Goal: Transaction & Acquisition: Download file/media

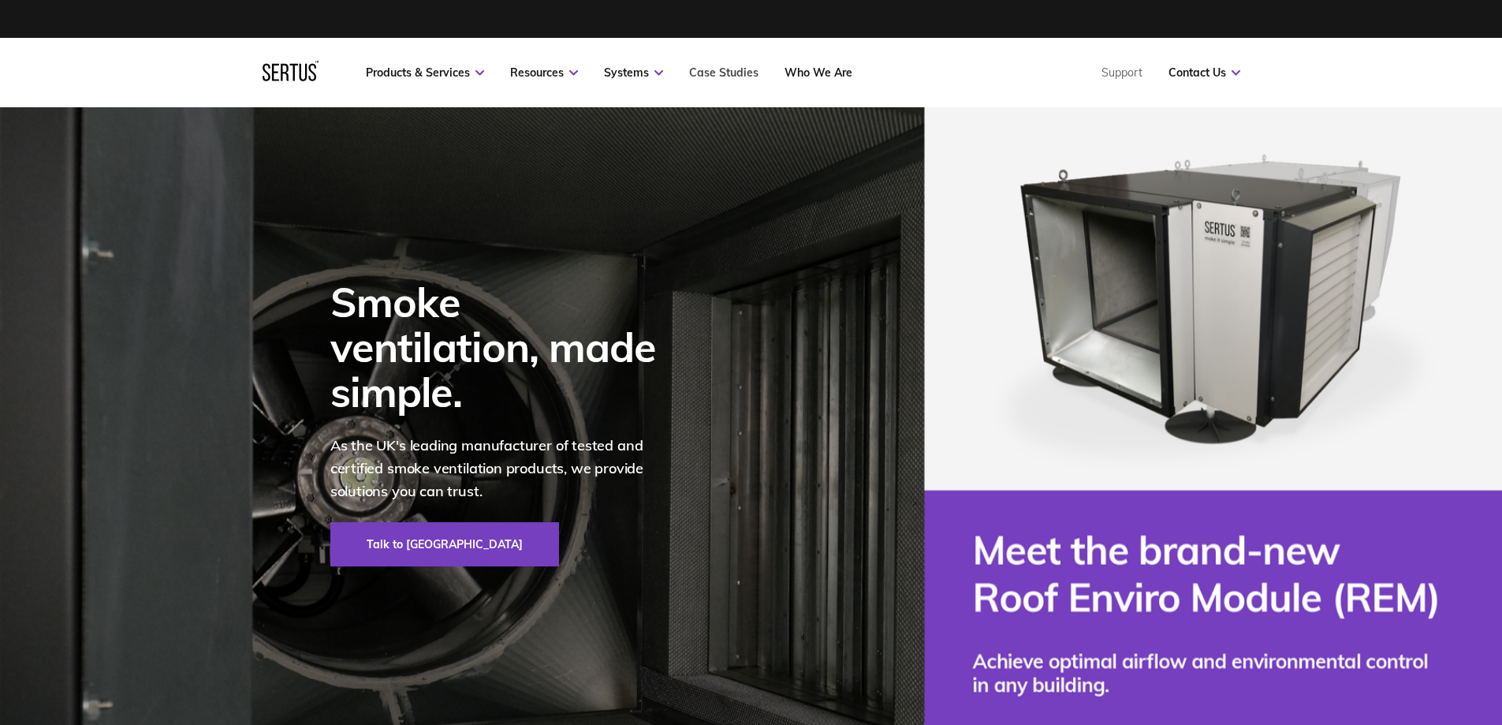
click at [719, 76] on link "Case Studies" at bounding box center [723, 72] width 69 height 14
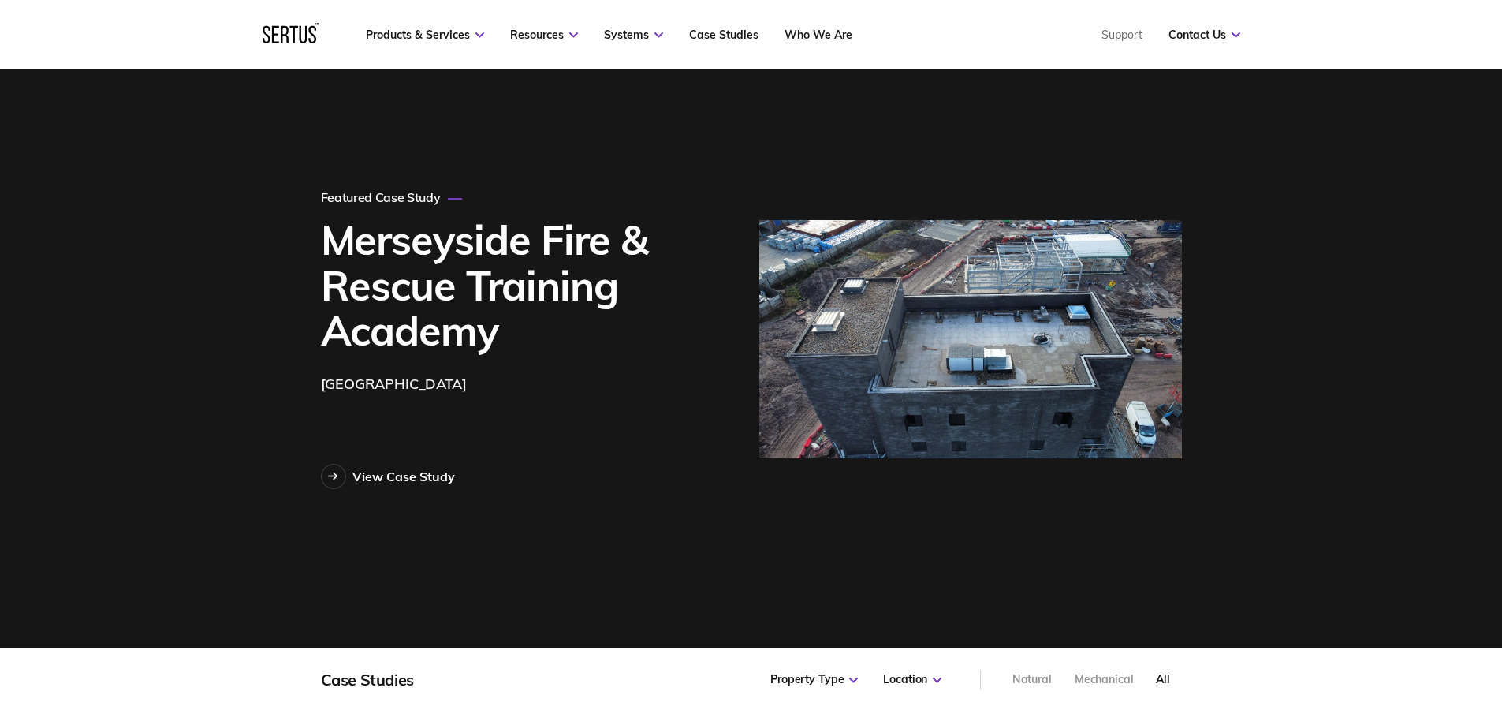
scroll to position [158, 0]
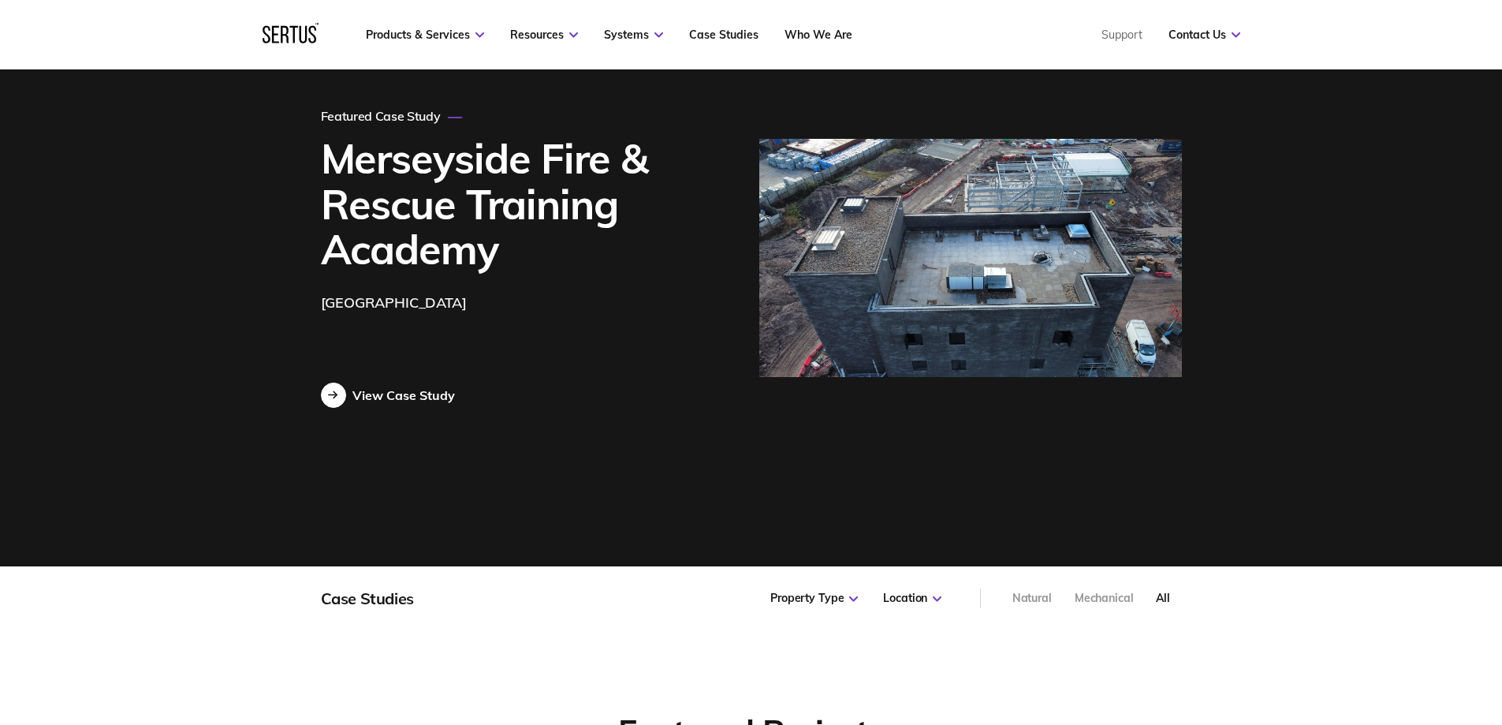
click at [328, 397] on icon at bounding box center [333, 394] width 10 height 9
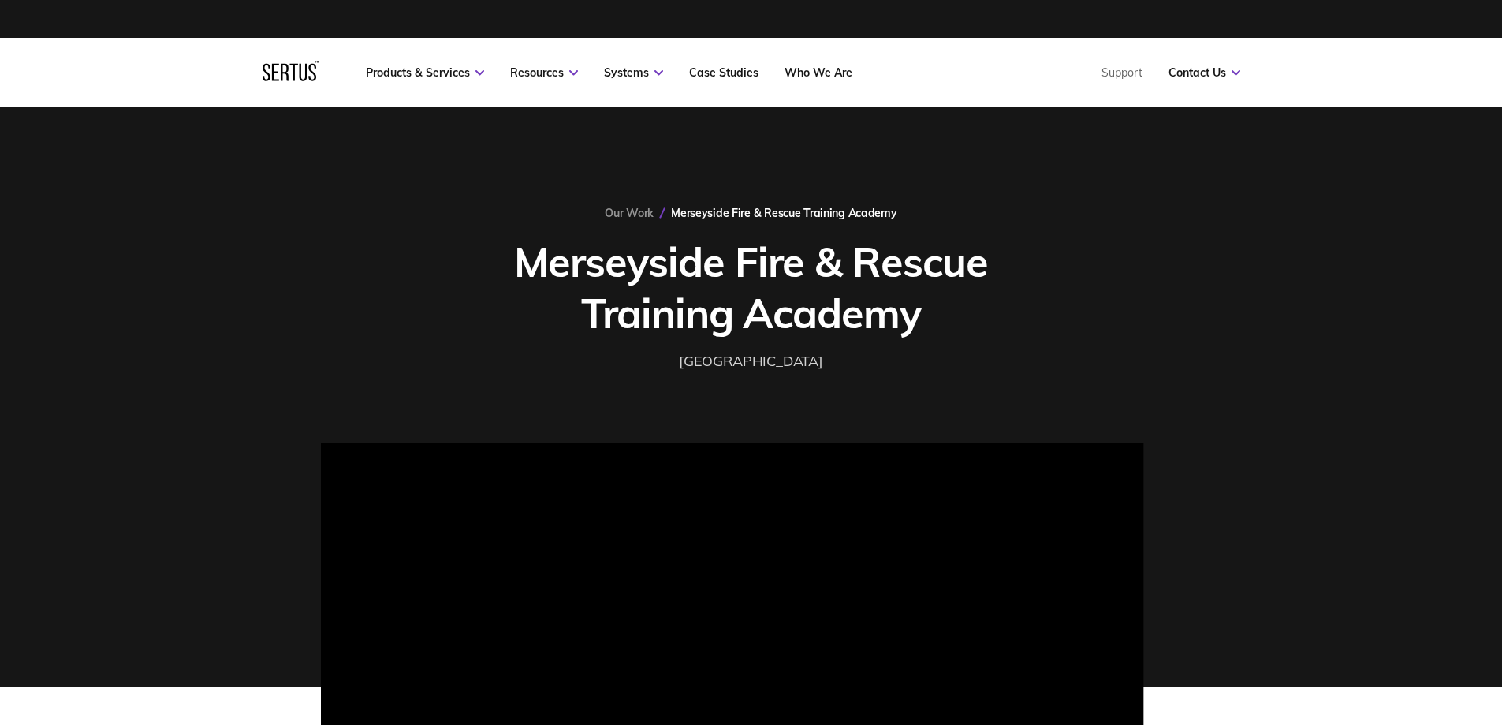
scroll to position [237, 0]
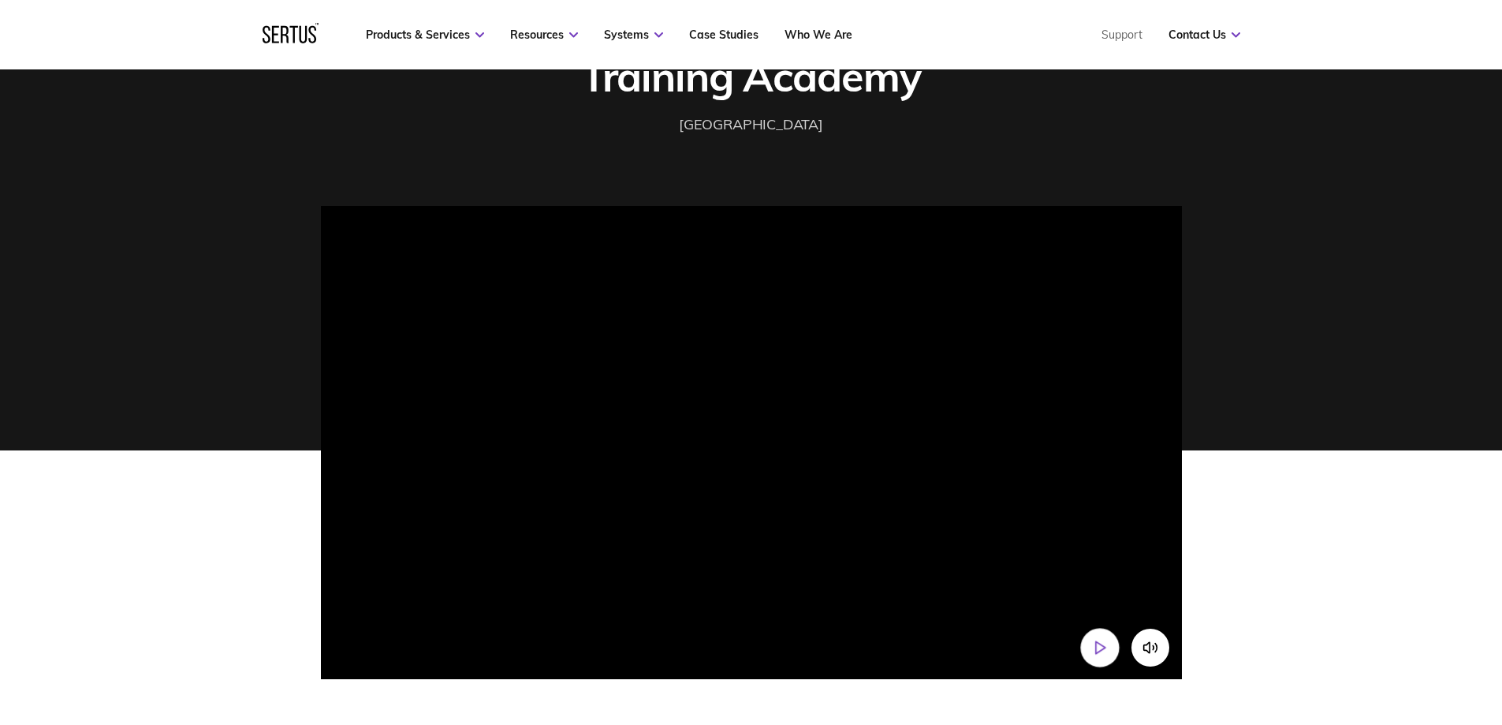
click at [1104, 651] on icon "Play video" at bounding box center [1099, 648] width 17 height 17
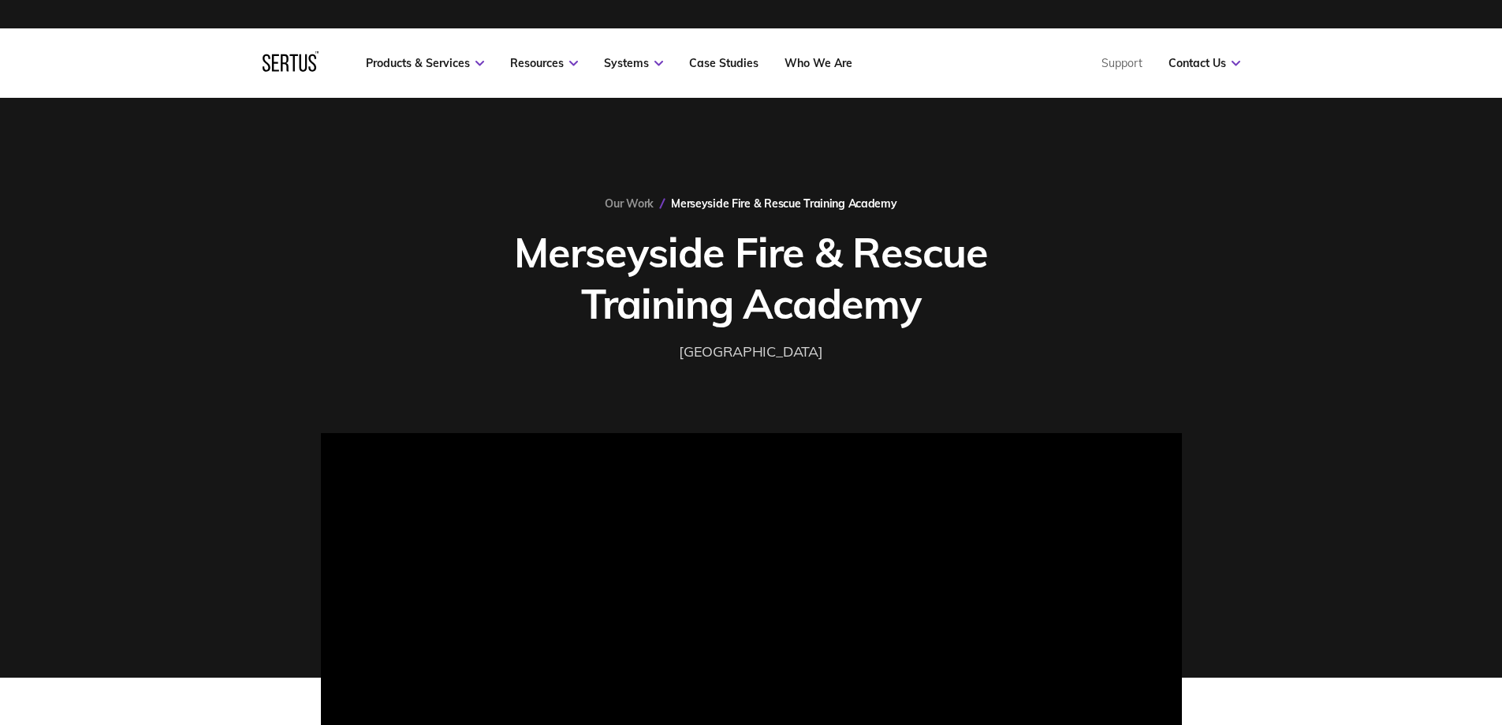
scroll to position [0, 0]
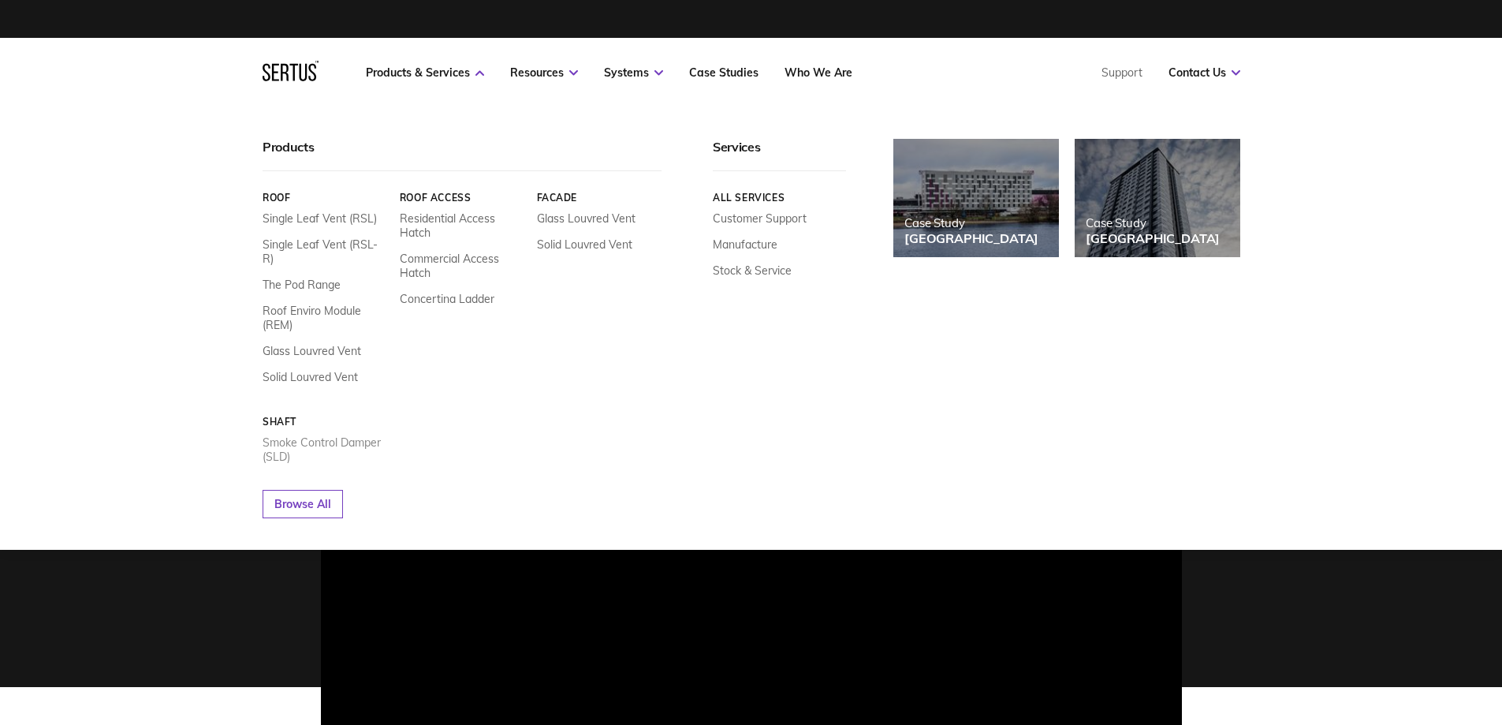
click at [358, 435] on link "Smoke Control Damper (SLD)" at bounding box center [325, 449] width 125 height 28
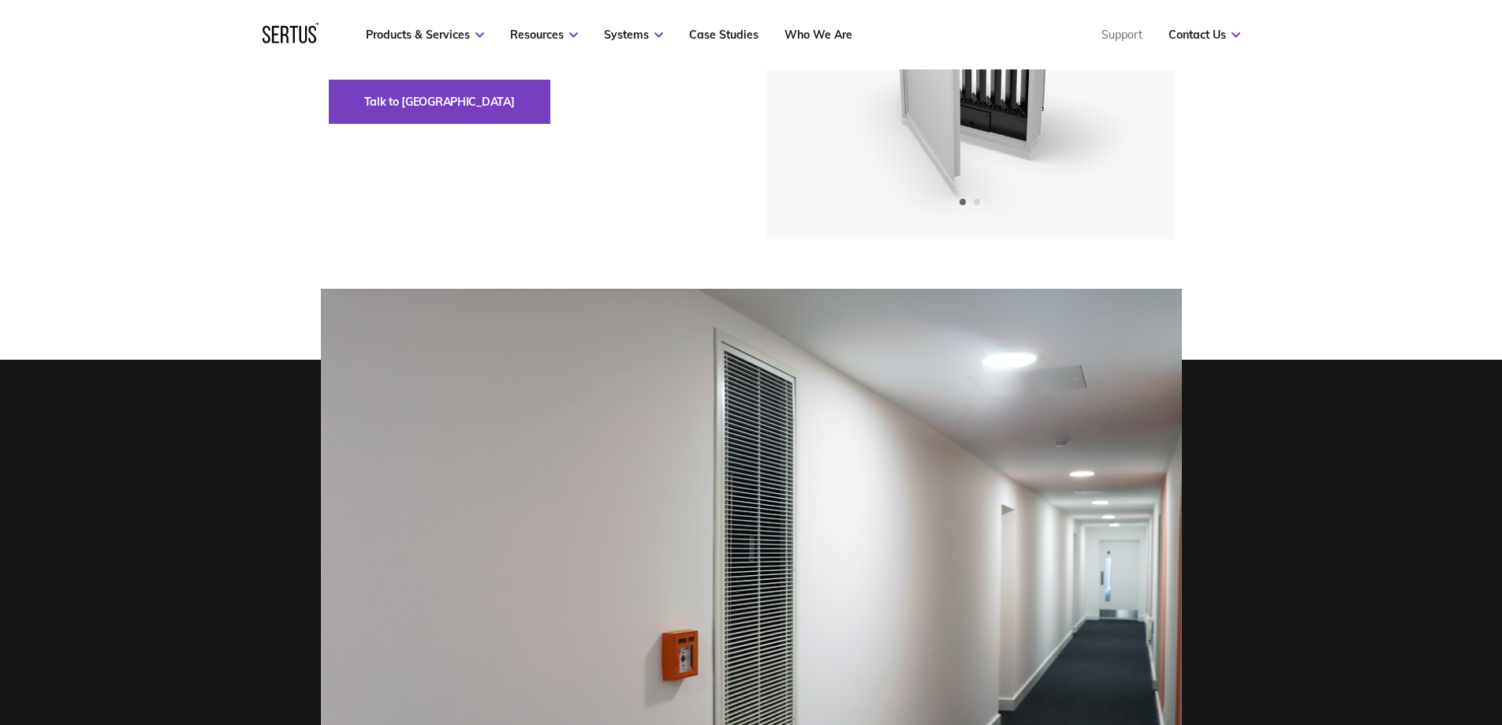
scroll to position [158, 0]
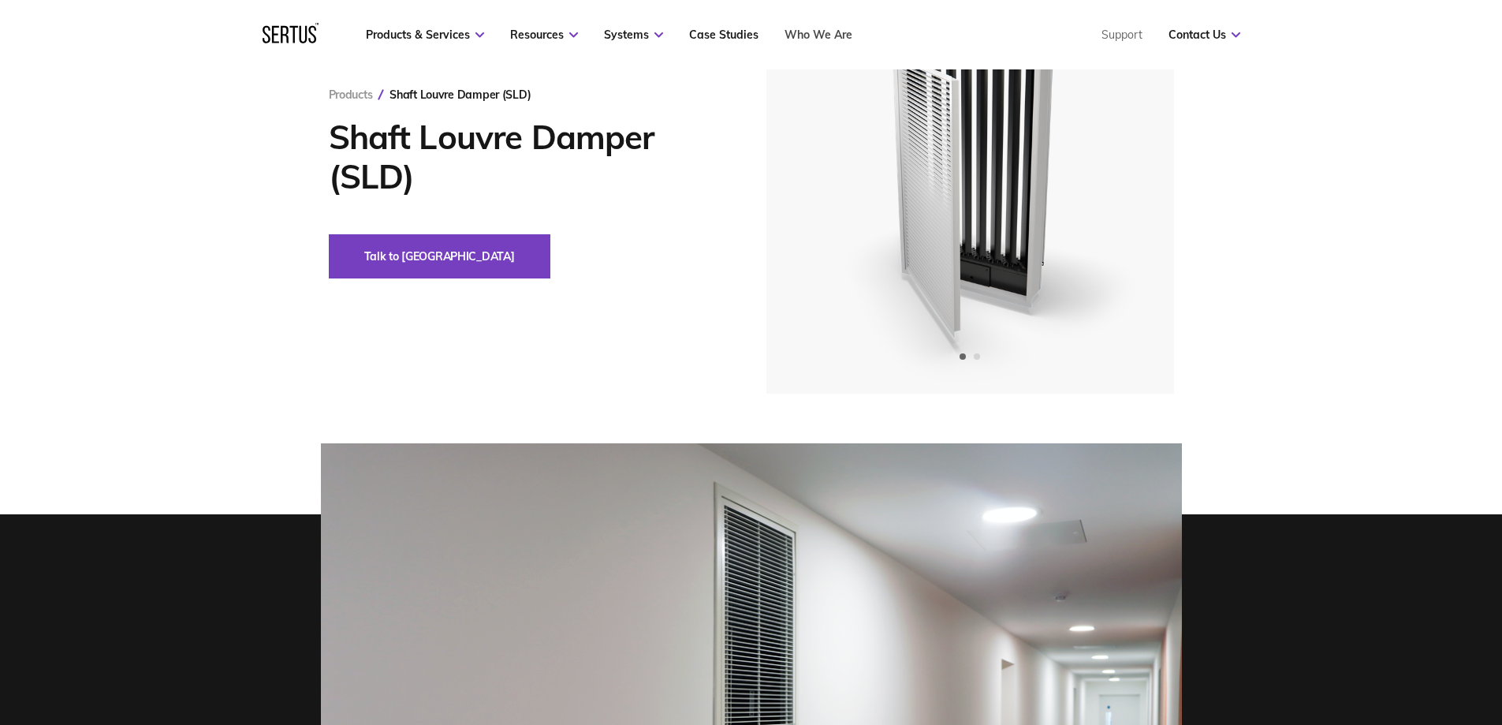
click at [816, 32] on link "Who We Are" at bounding box center [819, 35] width 68 height 14
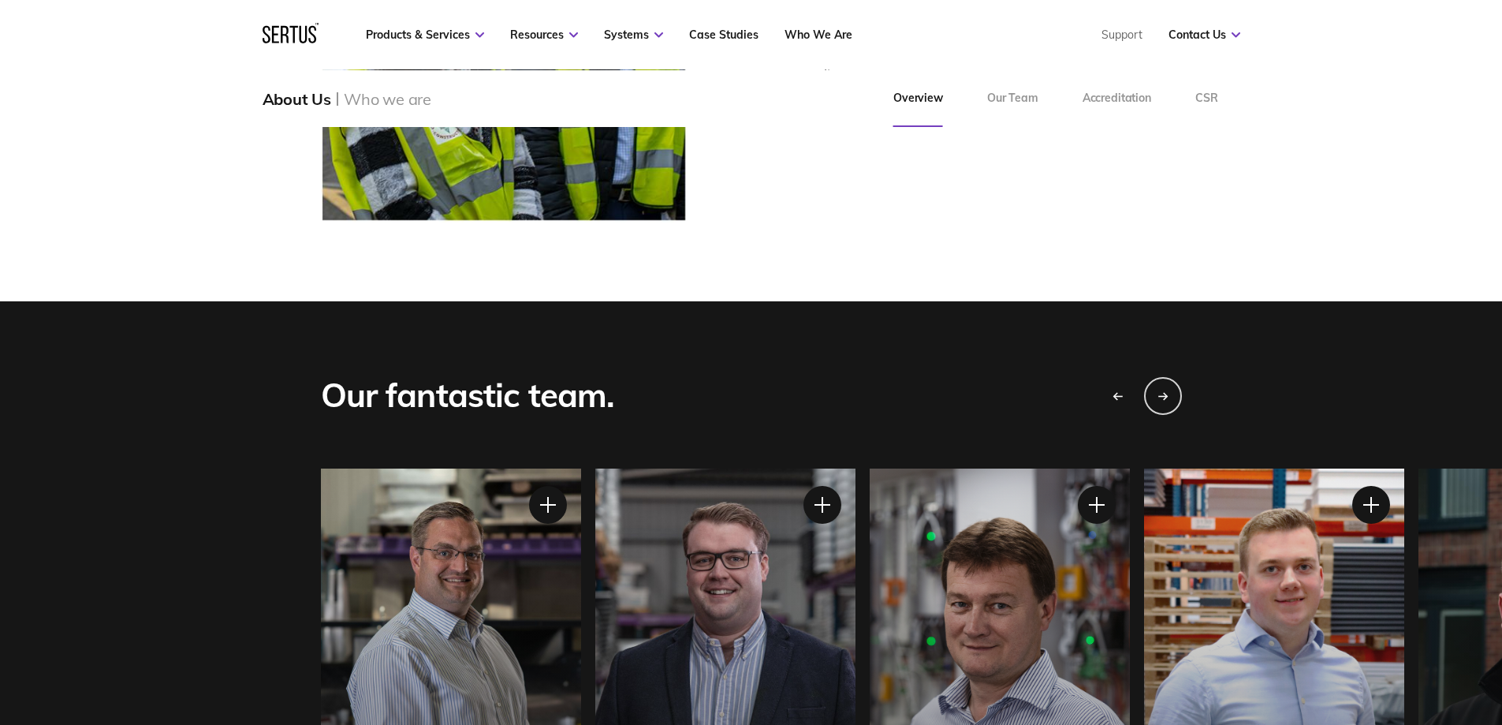
scroll to position [1262, 0]
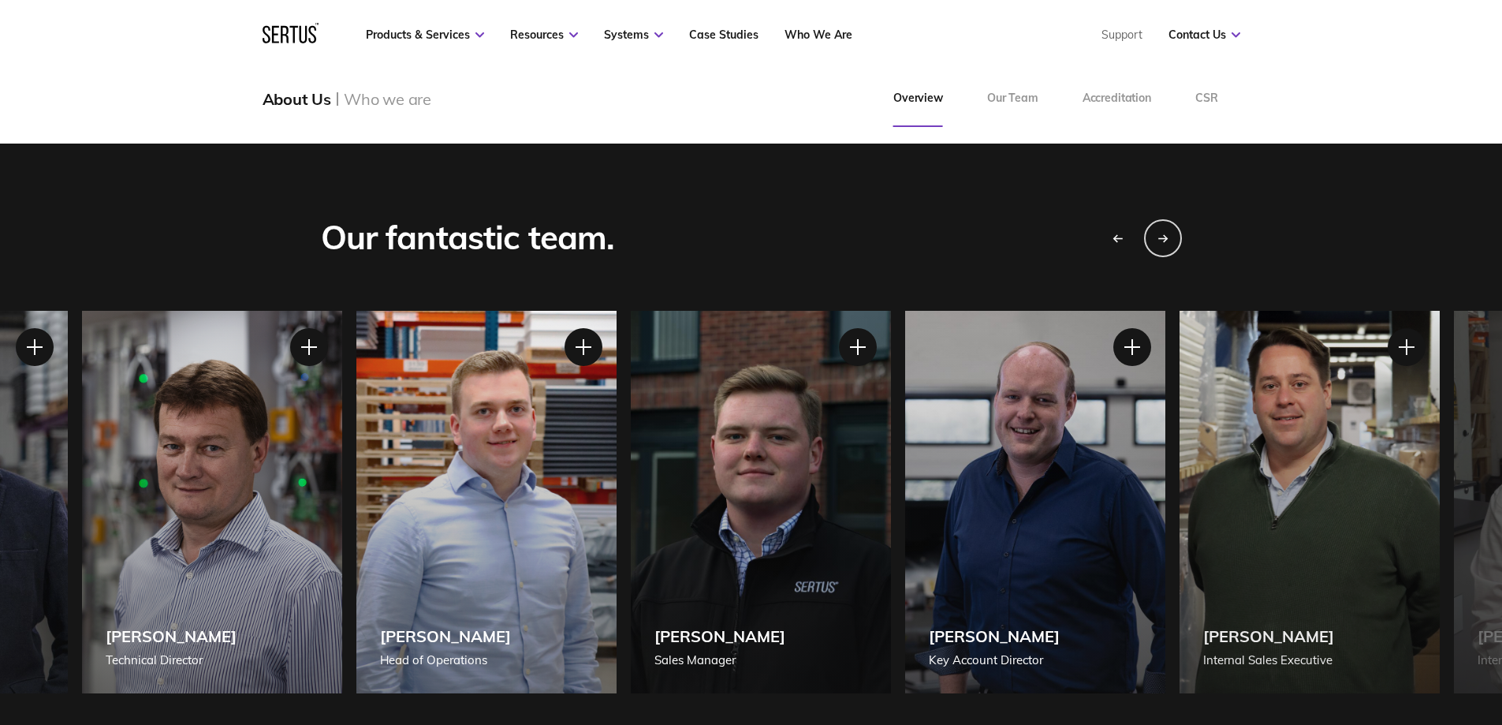
click at [394, 496] on div "[PERSON_NAME] [PERSON_NAME] of Operations" at bounding box center [486, 502] width 260 height 382
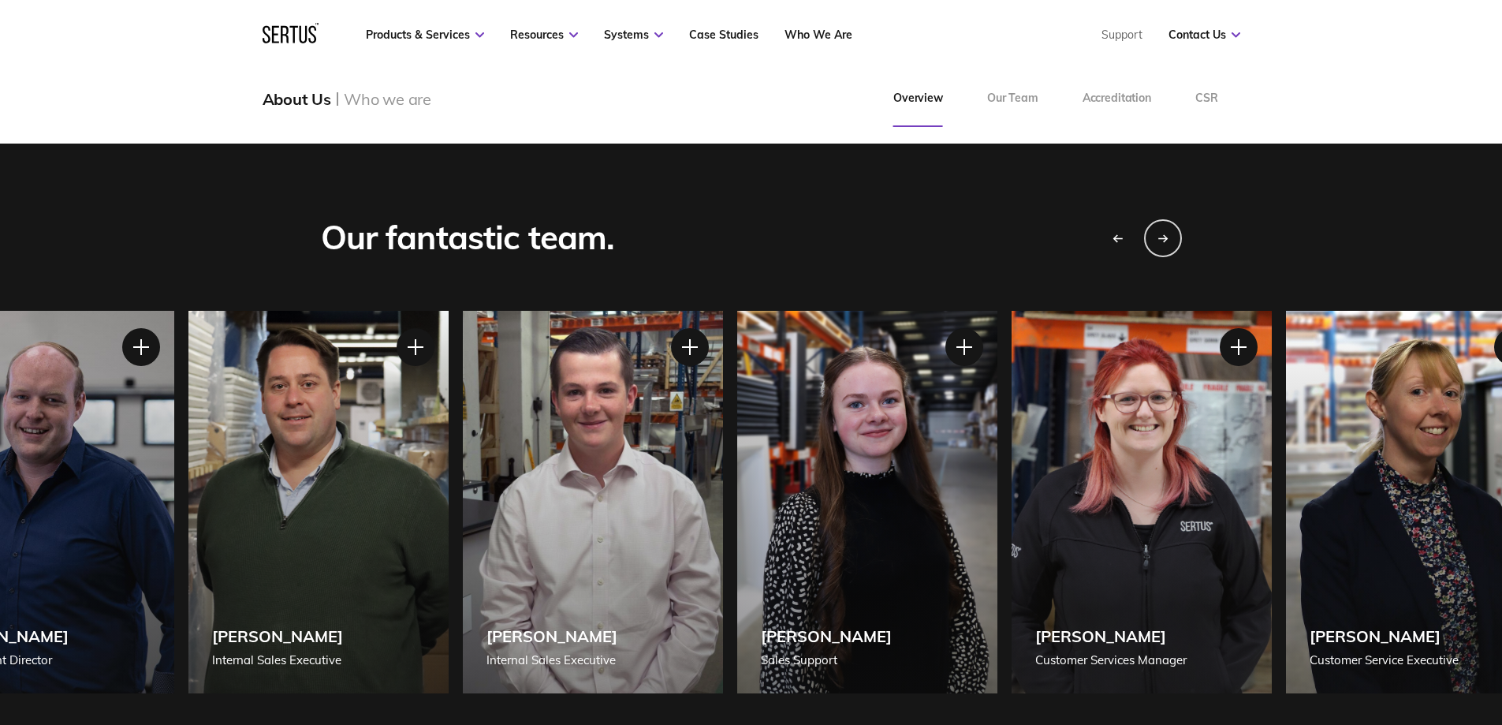
click at [228, 577] on div "[PERSON_NAME] Internal Sales Executive" at bounding box center [318, 502] width 260 height 382
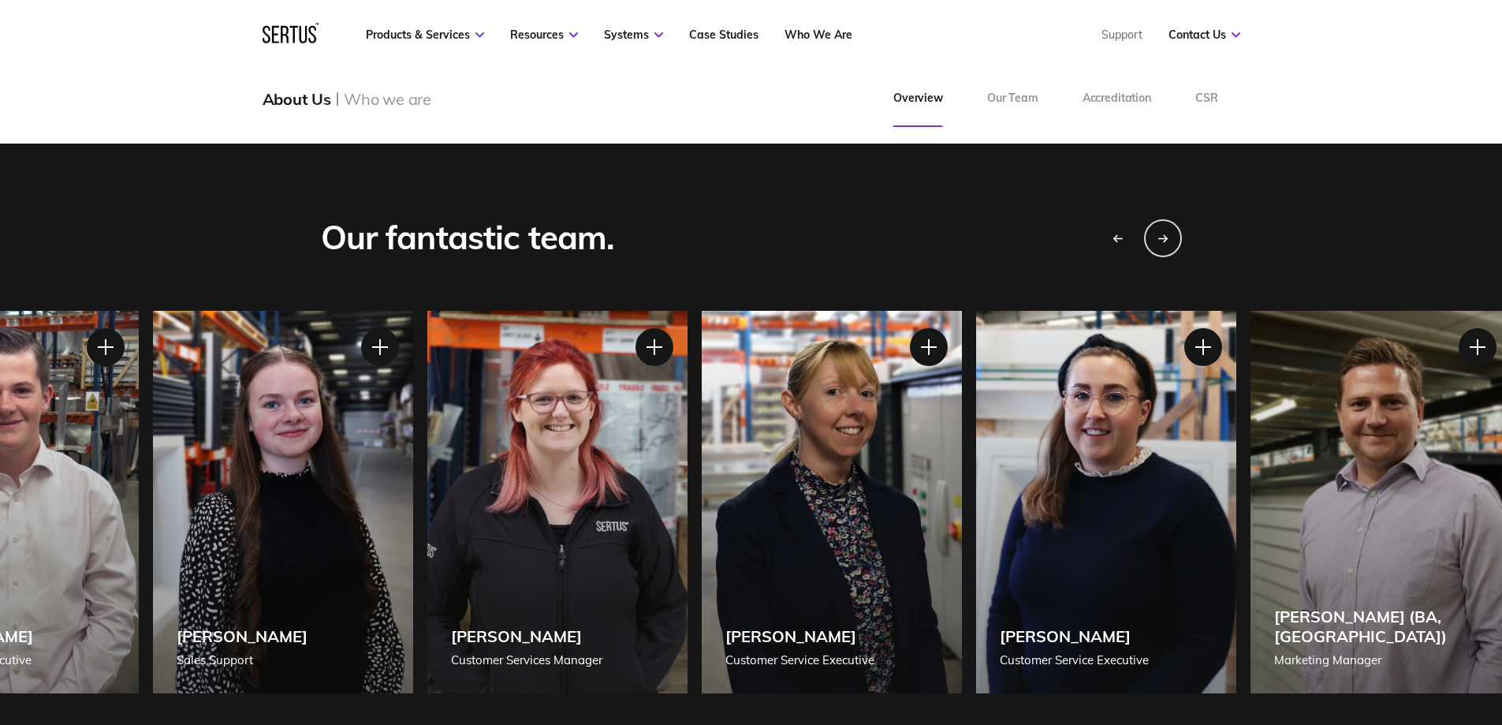
click at [308, 610] on div "[PERSON_NAME] Sales Support" at bounding box center [283, 502] width 260 height 382
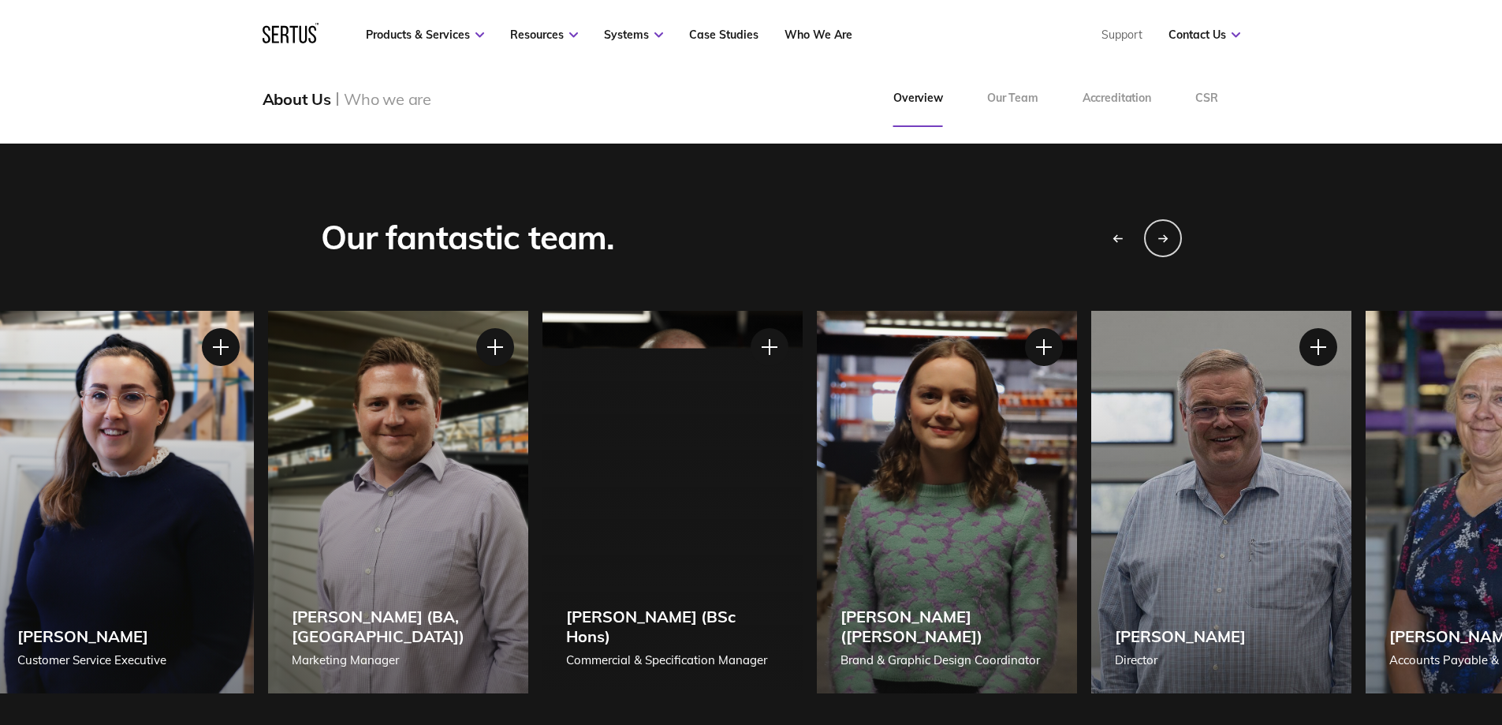
click at [337, 580] on div "[PERSON_NAME] (BA, [GEOGRAPHIC_DATA]) Marketing Manager" at bounding box center [398, 502] width 260 height 382
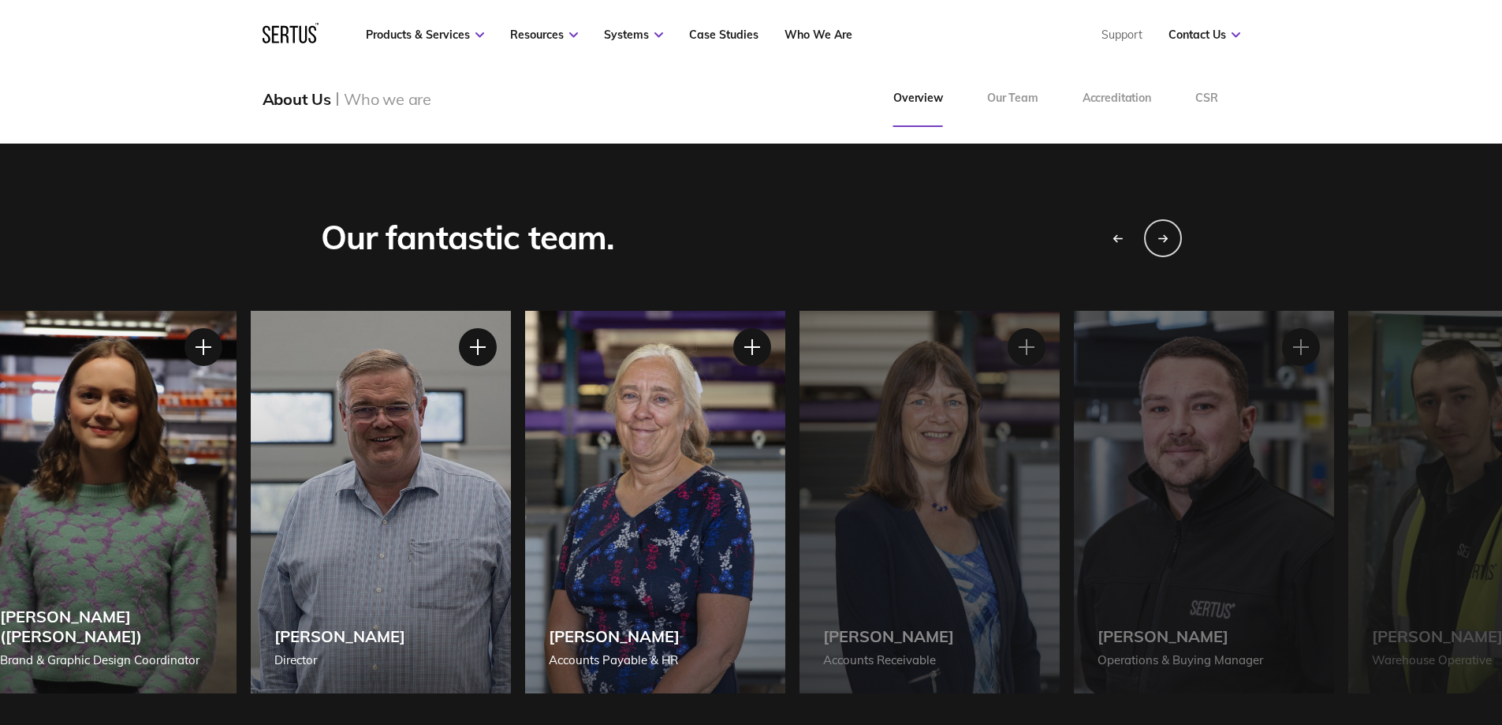
click at [292, 528] on div "[PERSON_NAME] Director" at bounding box center [381, 502] width 260 height 382
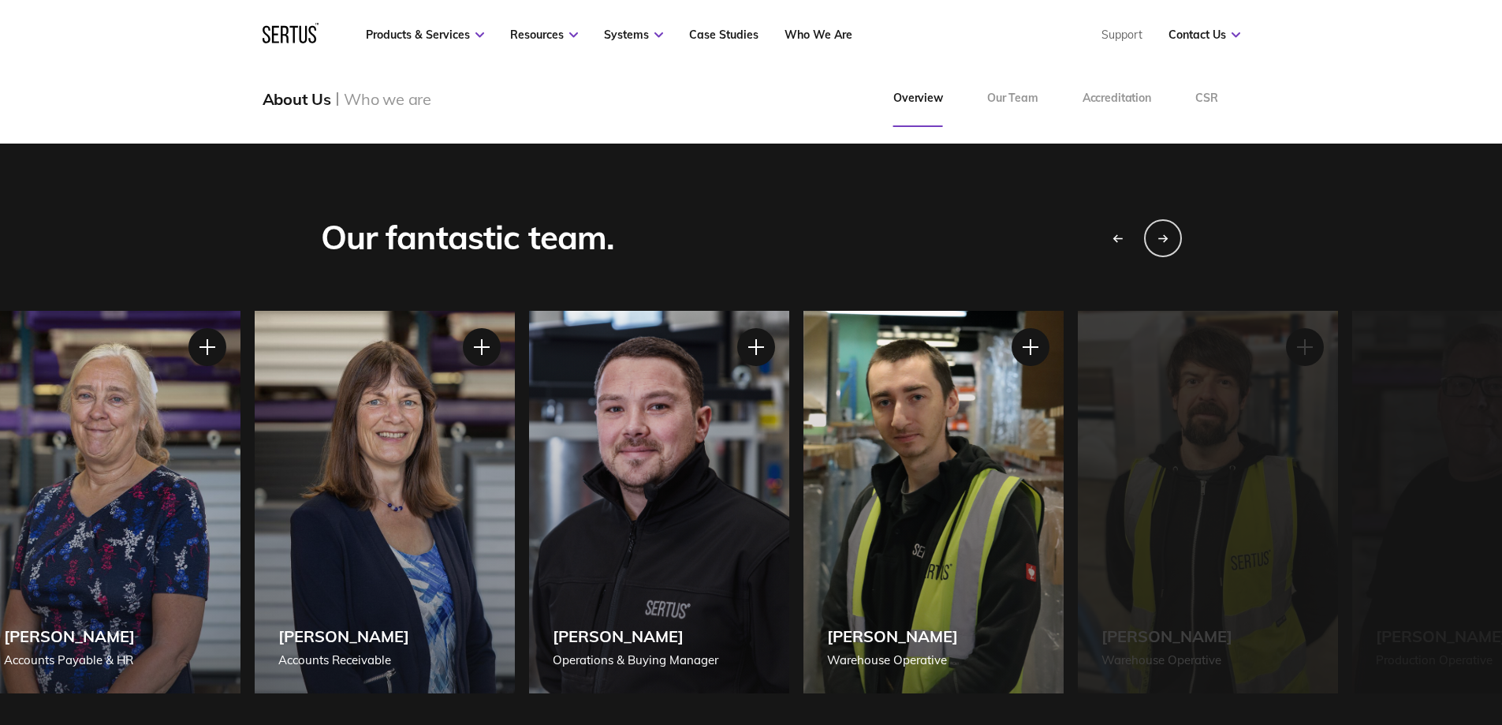
click at [358, 546] on div "[PERSON_NAME] Accounts Receivable" at bounding box center [385, 502] width 260 height 382
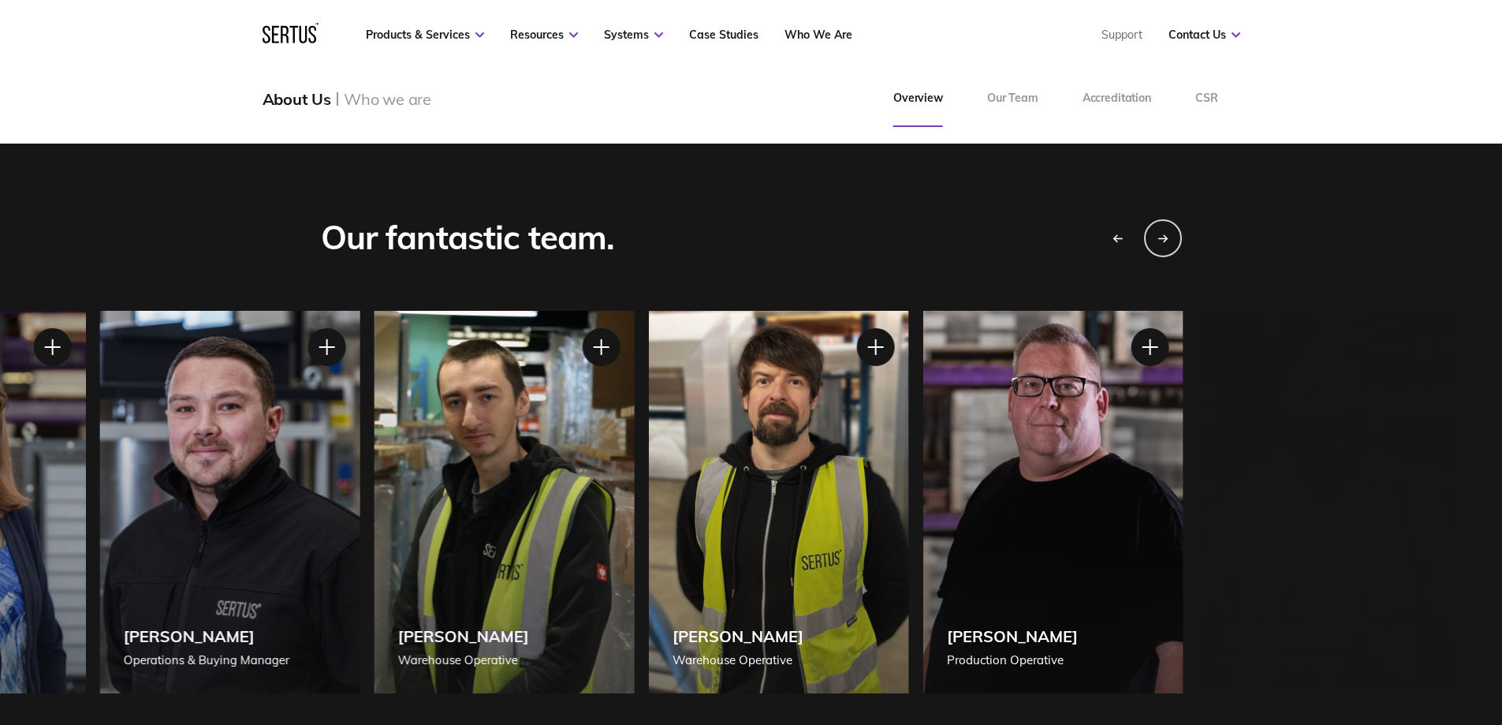
click at [374, 539] on div "[PERSON_NAME] Warehouse Operative" at bounding box center [504, 502] width 260 height 382
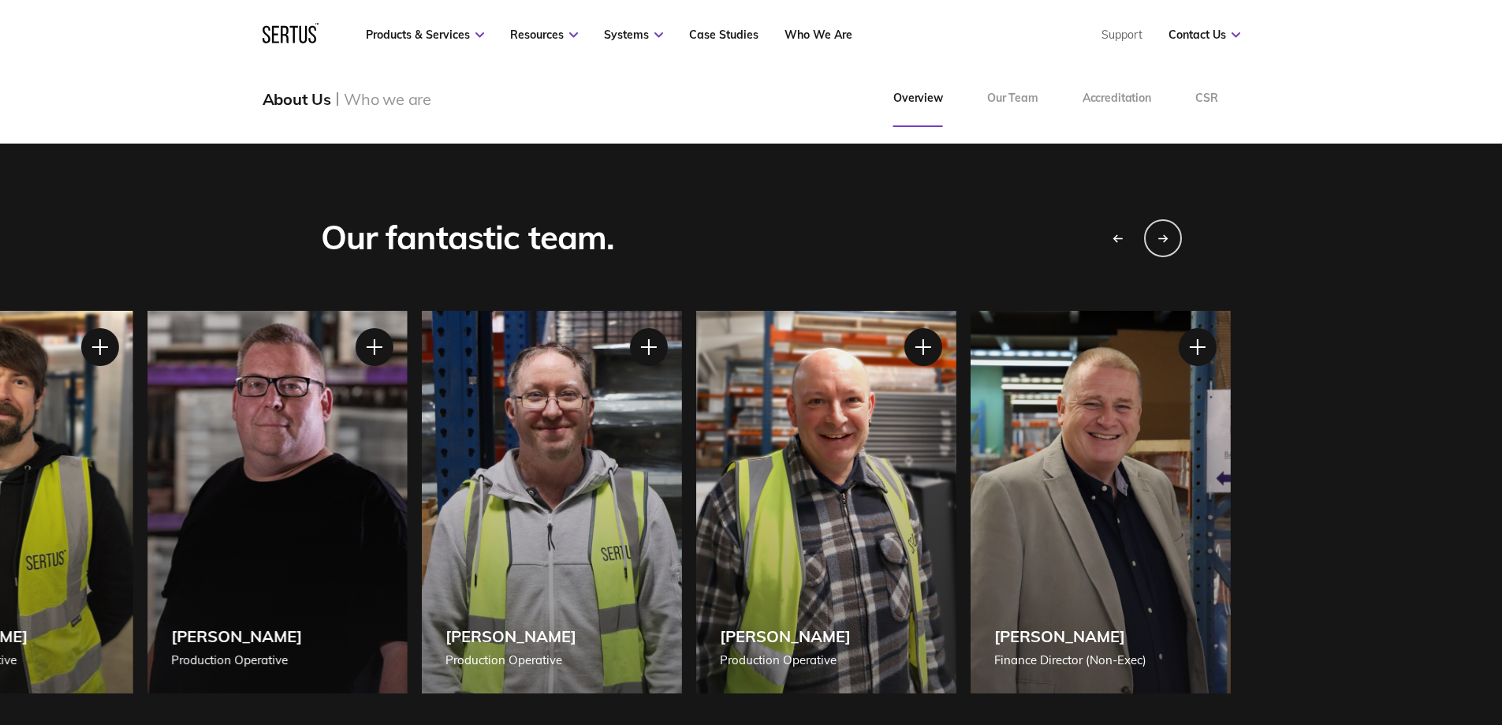
click at [421, 521] on div "[PERSON_NAME] Production Operative" at bounding box center [551, 502] width 260 height 382
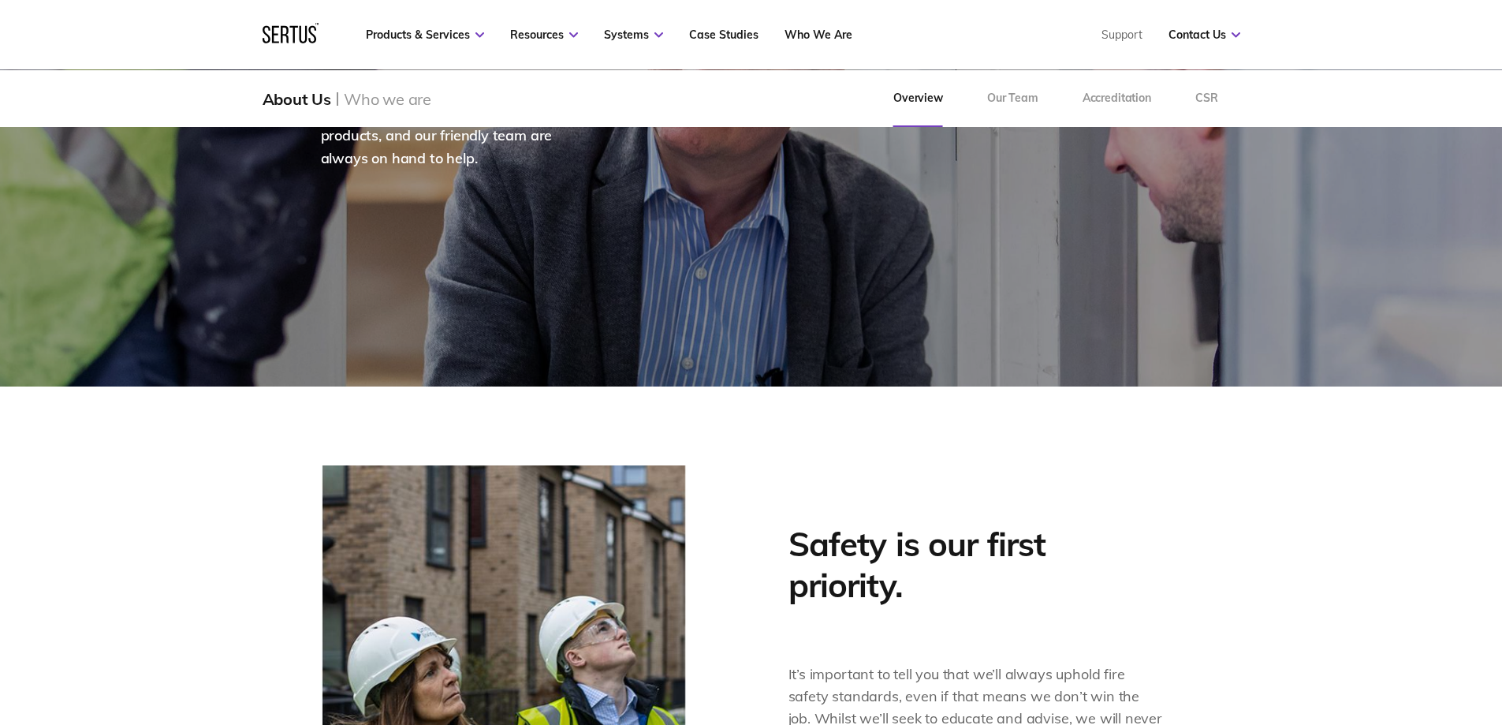
scroll to position [0, 0]
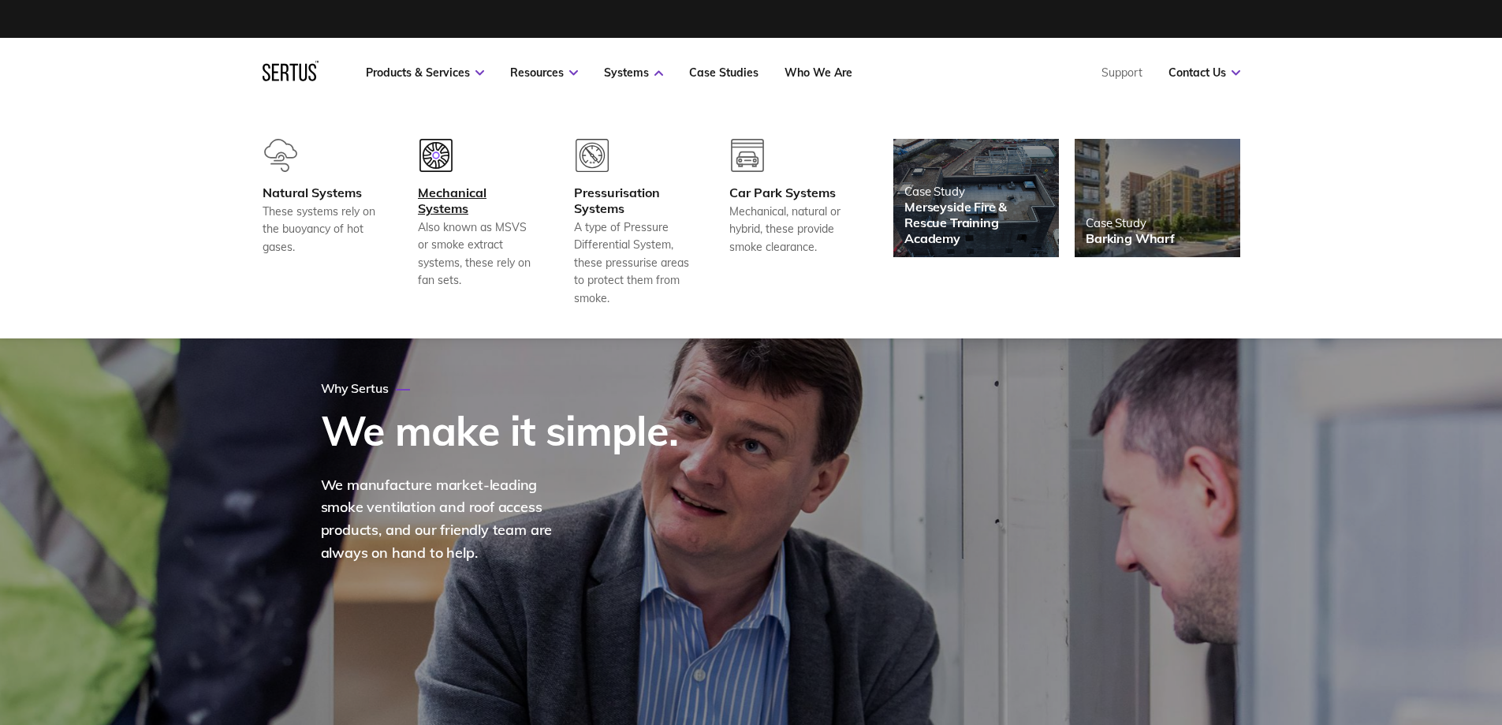
click at [461, 211] on div "Mechanical Systems" at bounding box center [476, 201] width 117 height 32
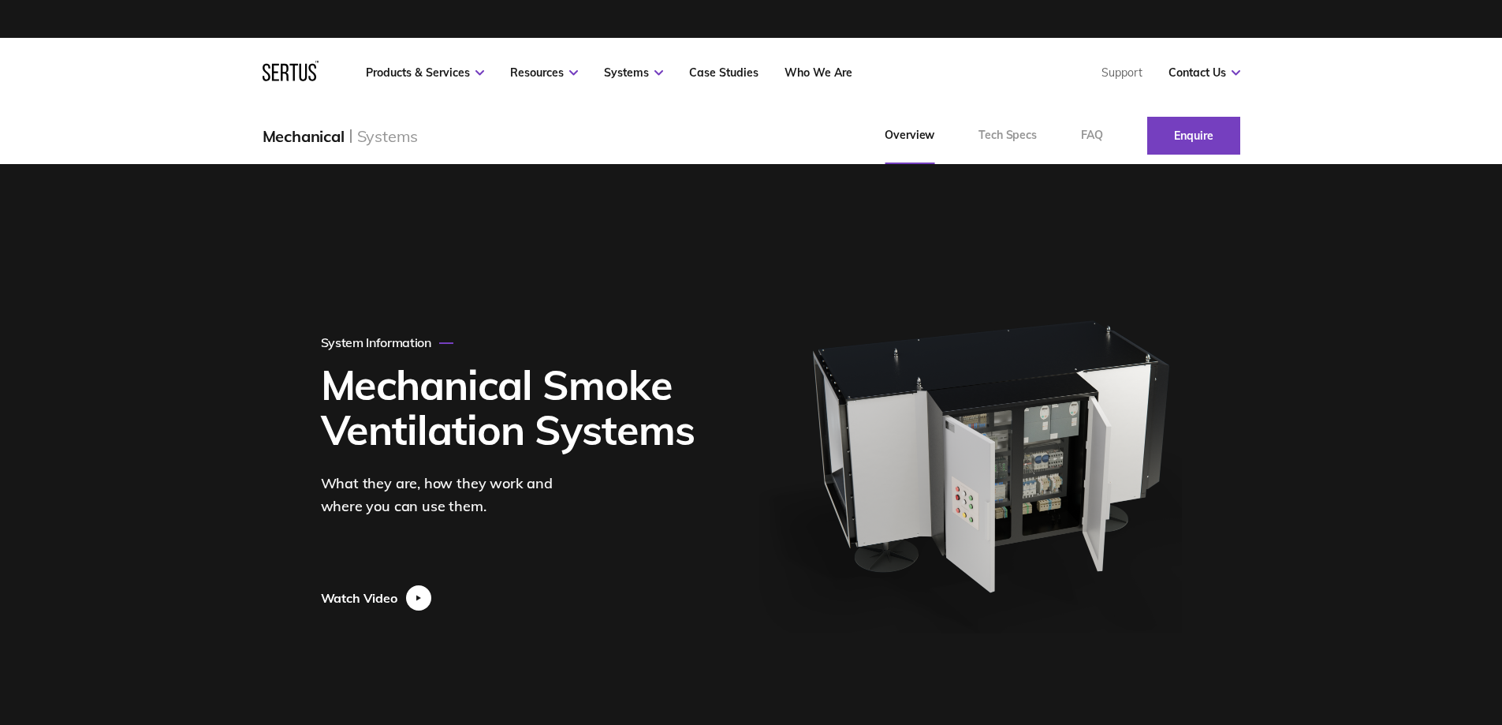
click at [412, 605] on div at bounding box center [418, 597] width 25 height 25
click at [420, 593] on div at bounding box center [418, 597] width 25 height 25
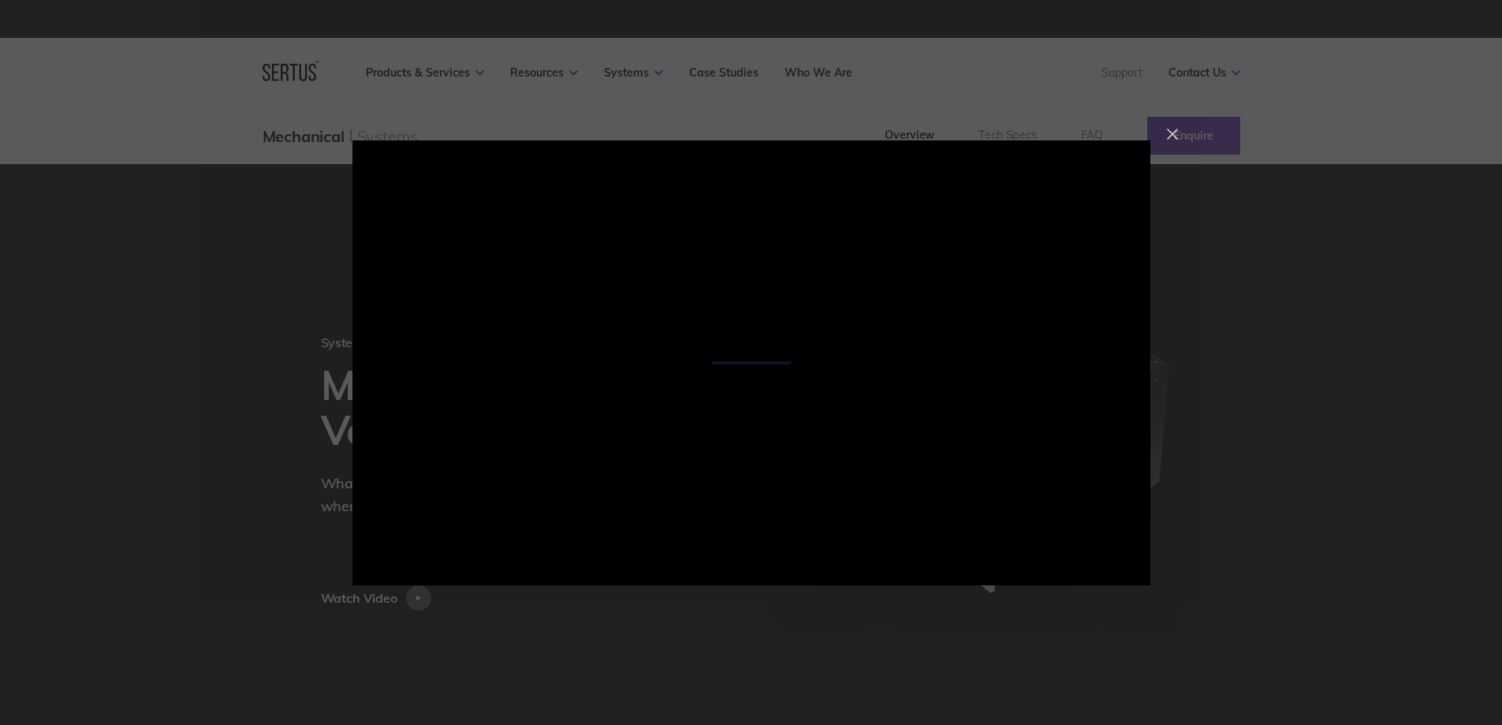
click at [1173, 136] on div at bounding box center [1172, 134] width 11 height 11
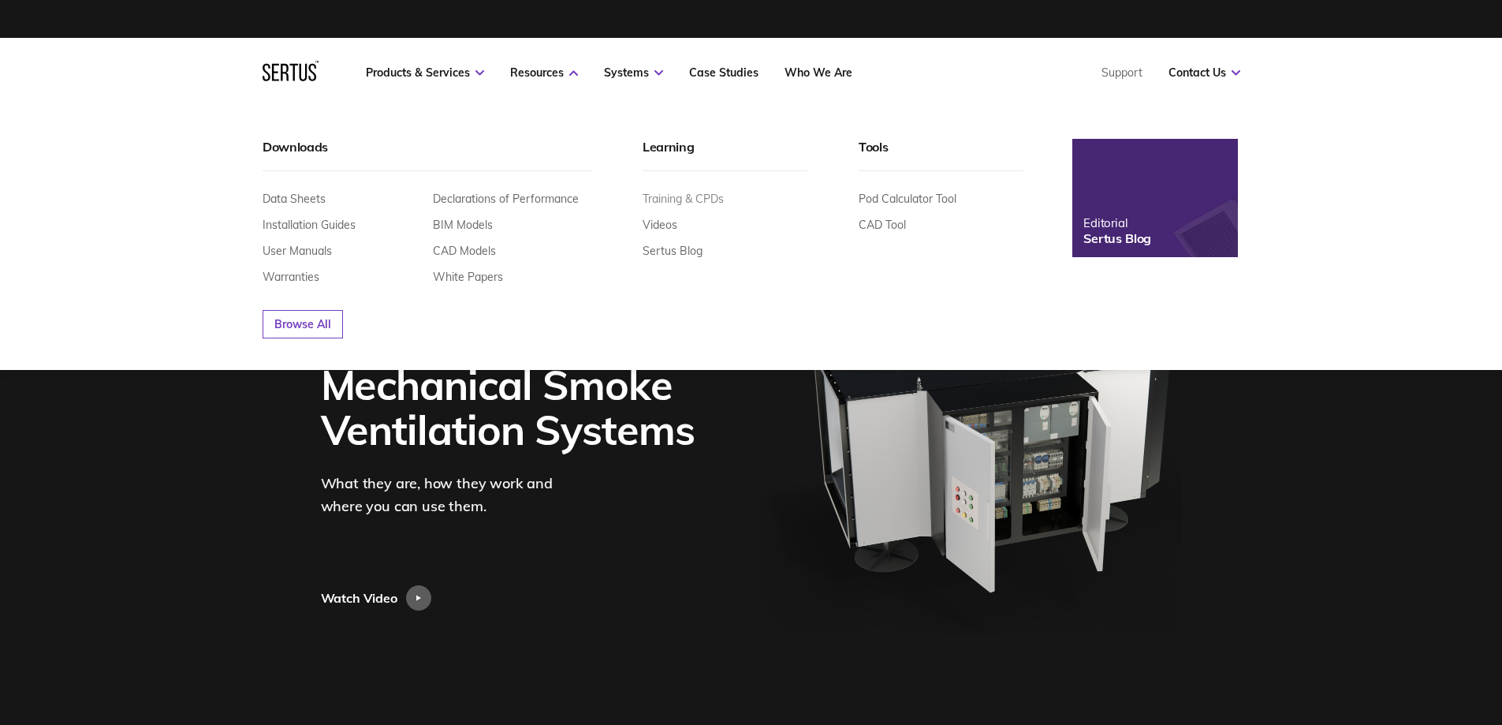
click at [692, 204] on link "Training & CPDs" at bounding box center [683, 199] width 81 height 14
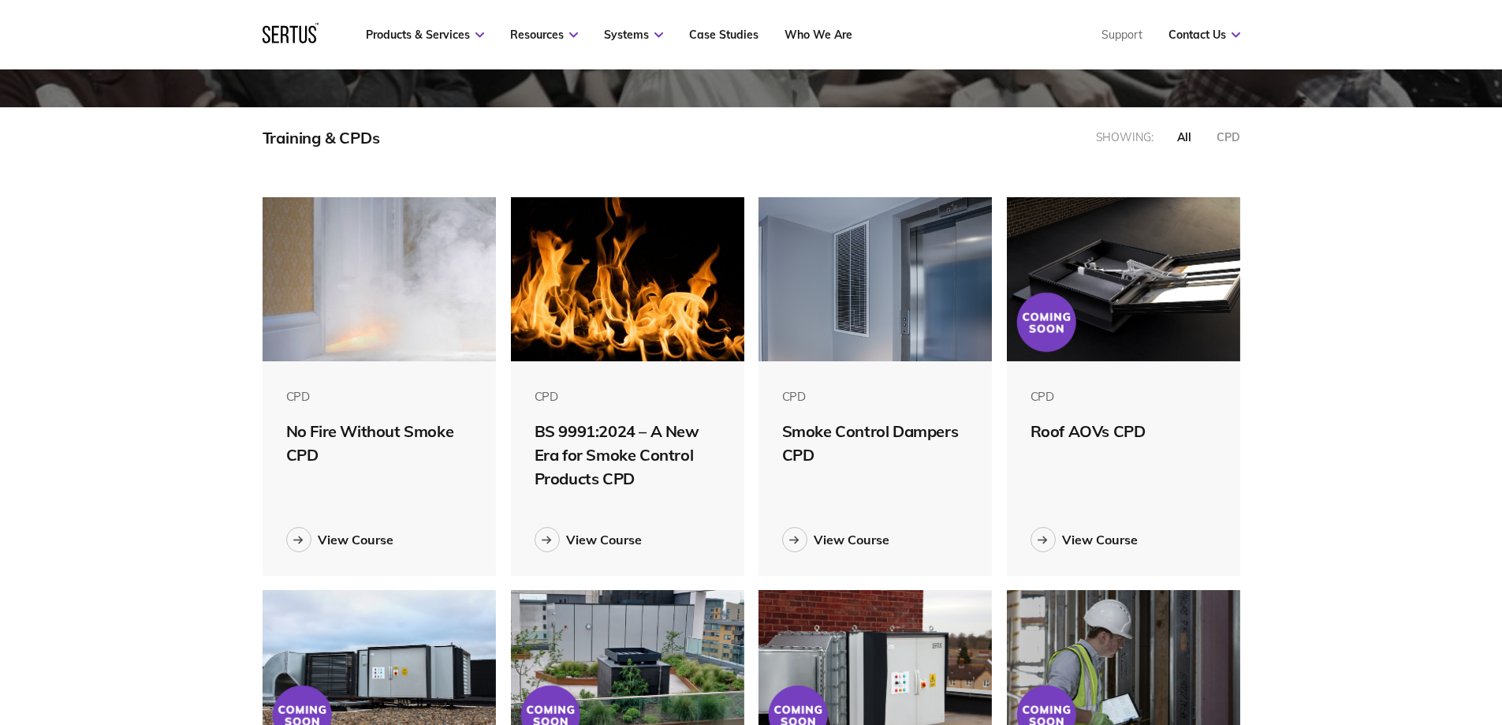
scroll to position [394, 0]
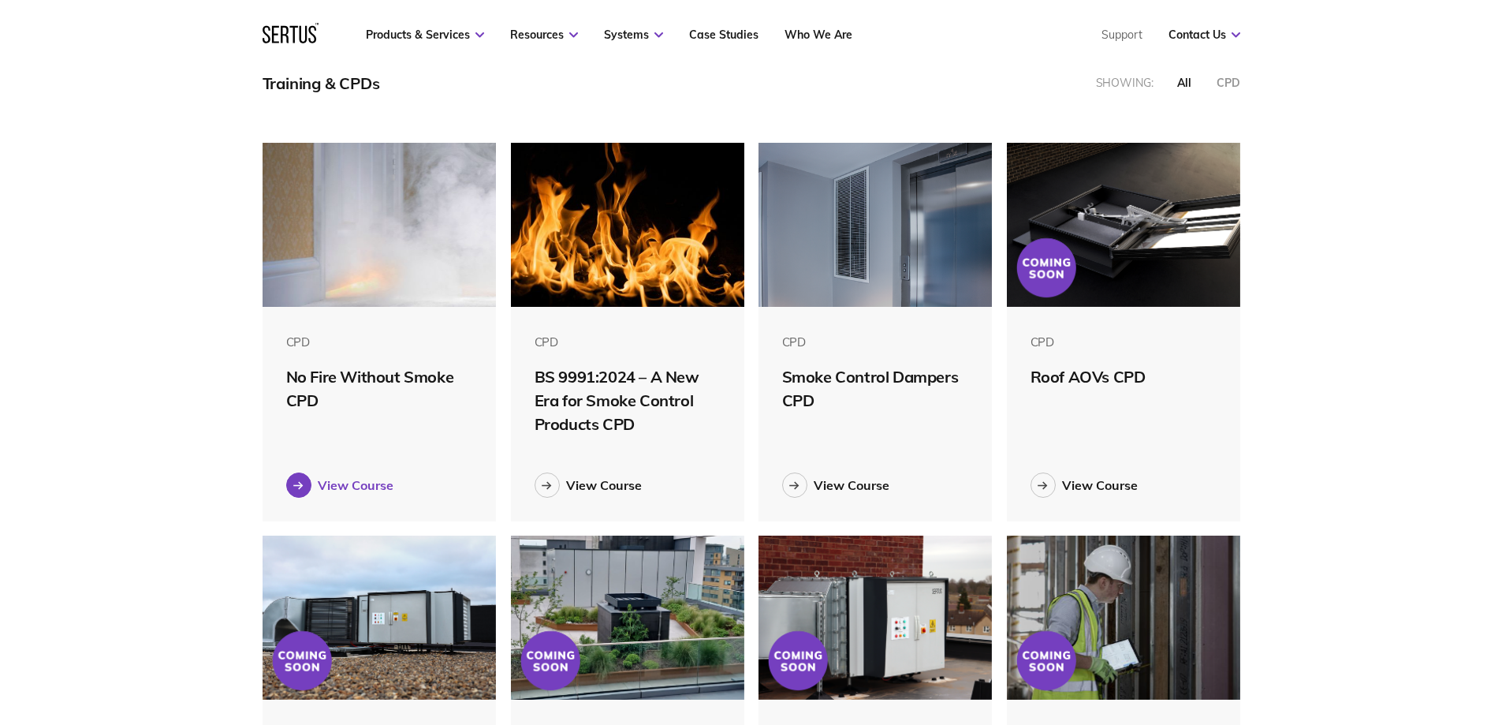
click at [301, 487] on icon at bounding box center [298, 485] width 10 height 9
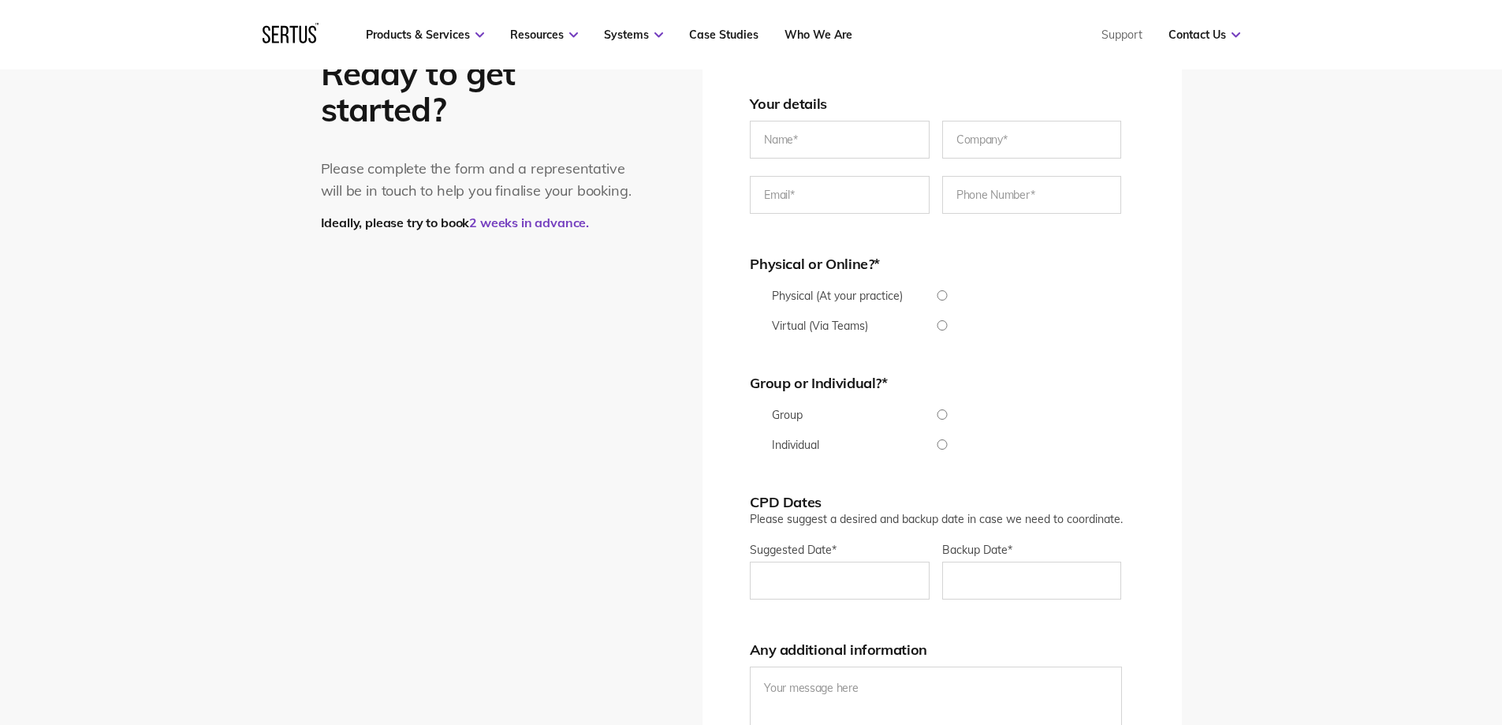
scroll to position [3155, 0]
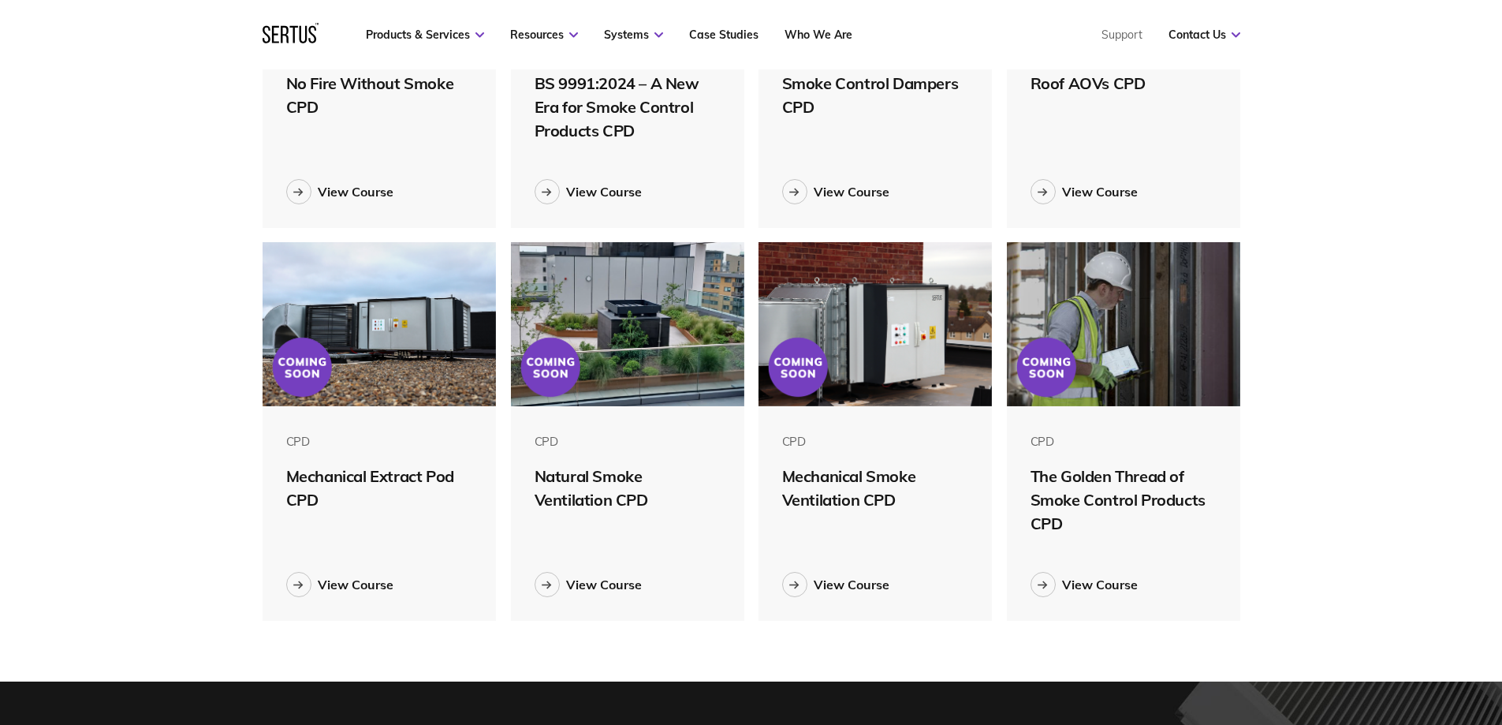
scroll to position [789, 0]
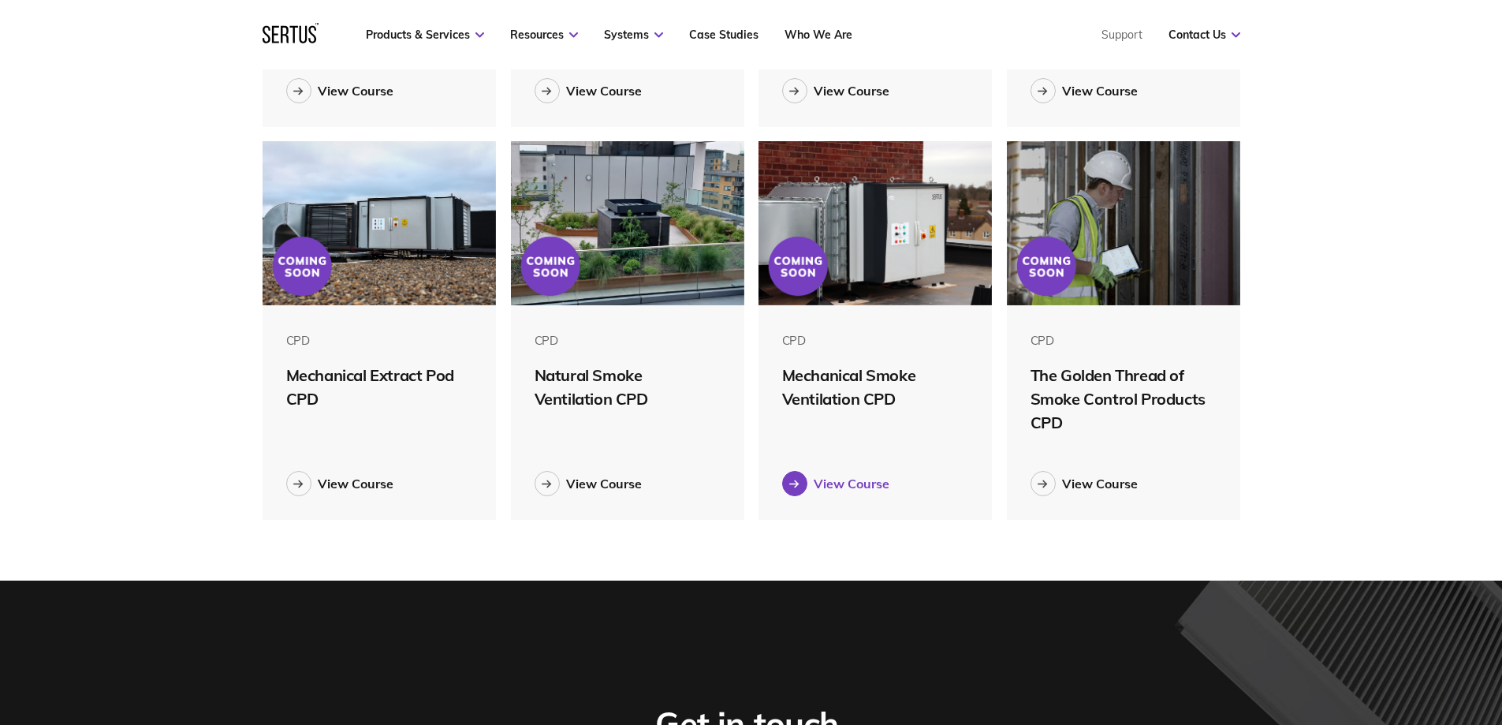
click at [792, 487] on icon at bounding box center [794, 483] width 10 height 9
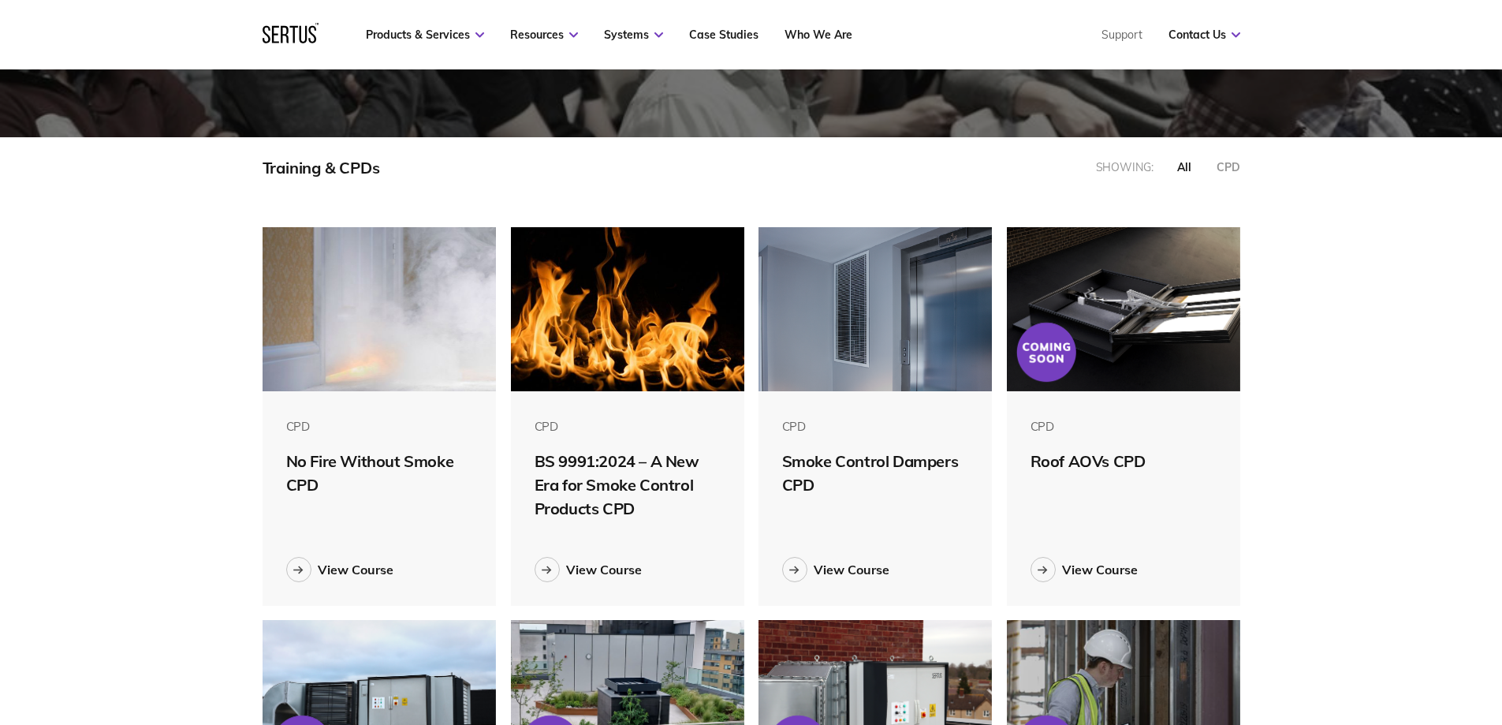
scroll to position [315, 0]
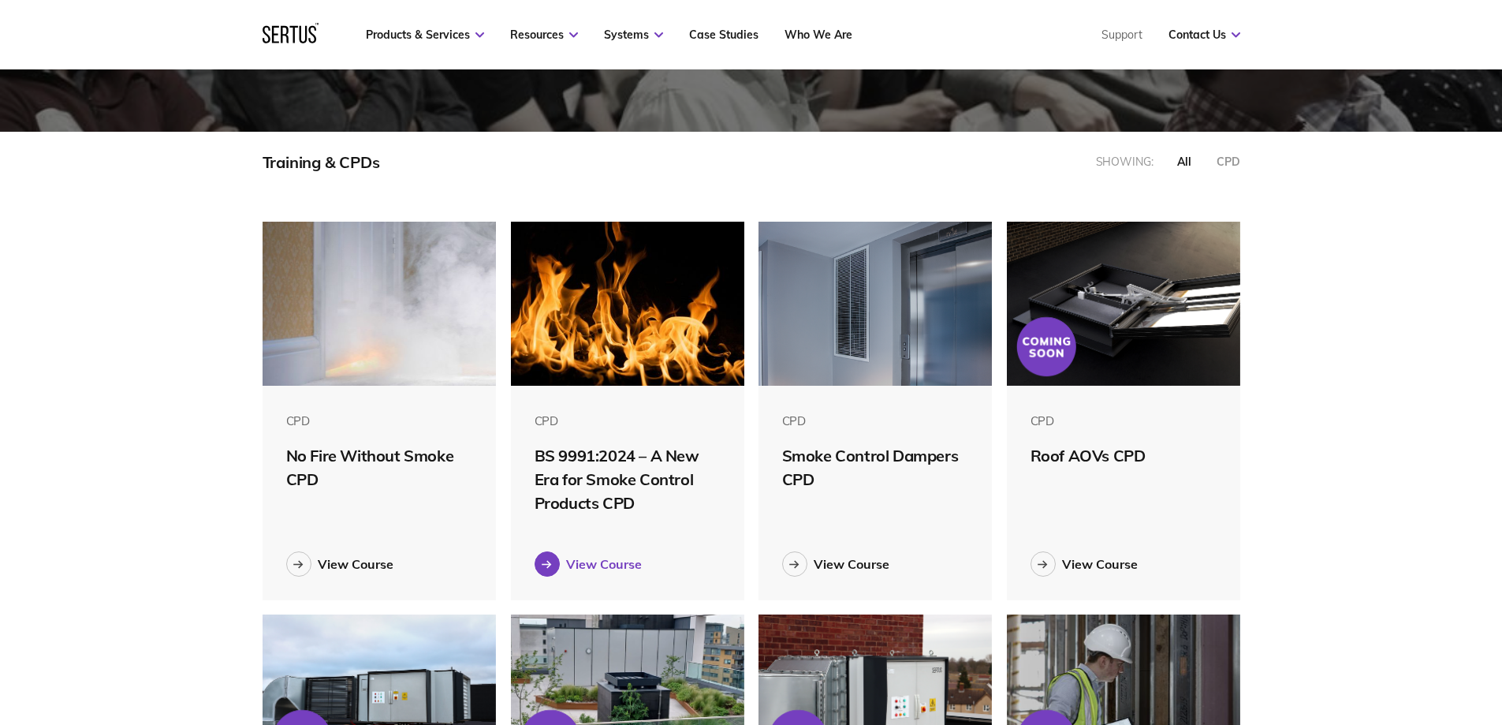
click at [557, 567] on div at bounding box center [547, 563] width 25 height 25
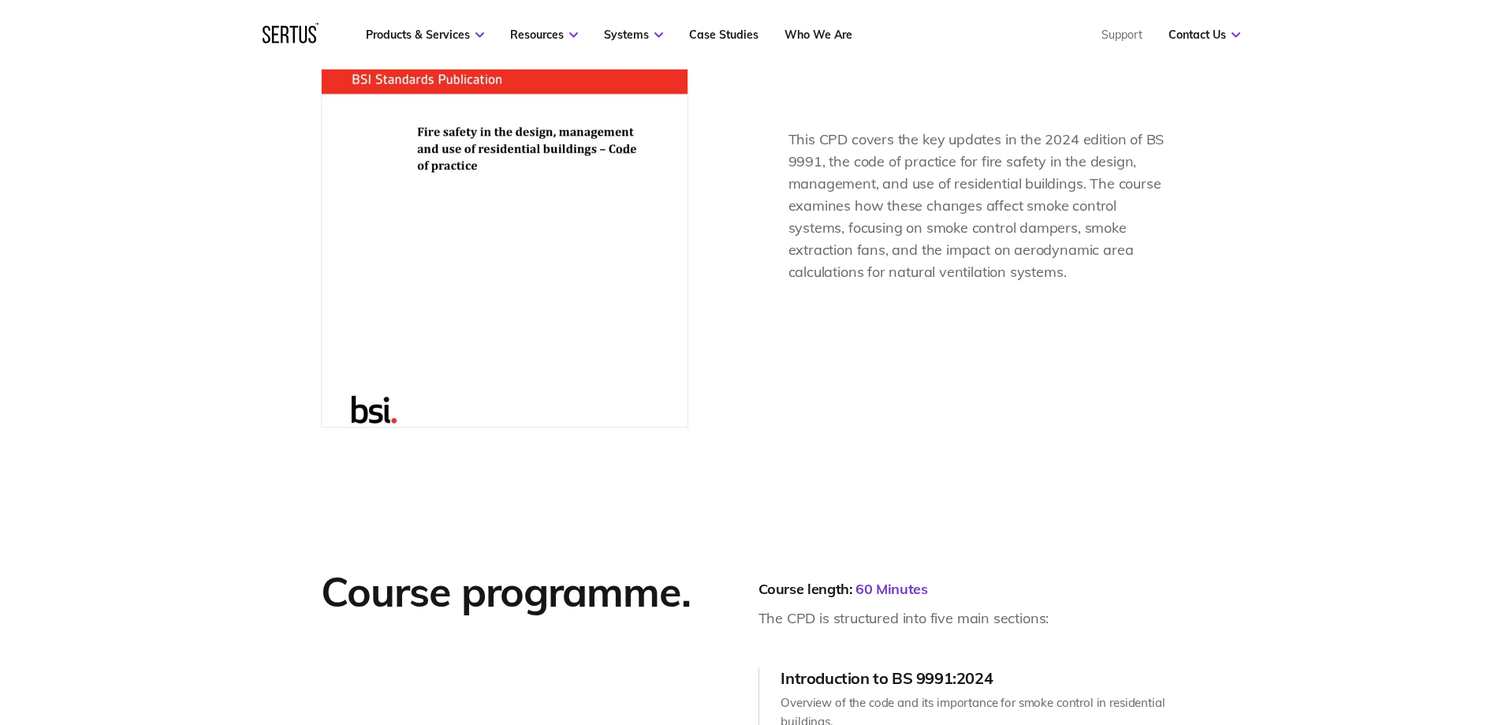
scroll to position [2050, 0]
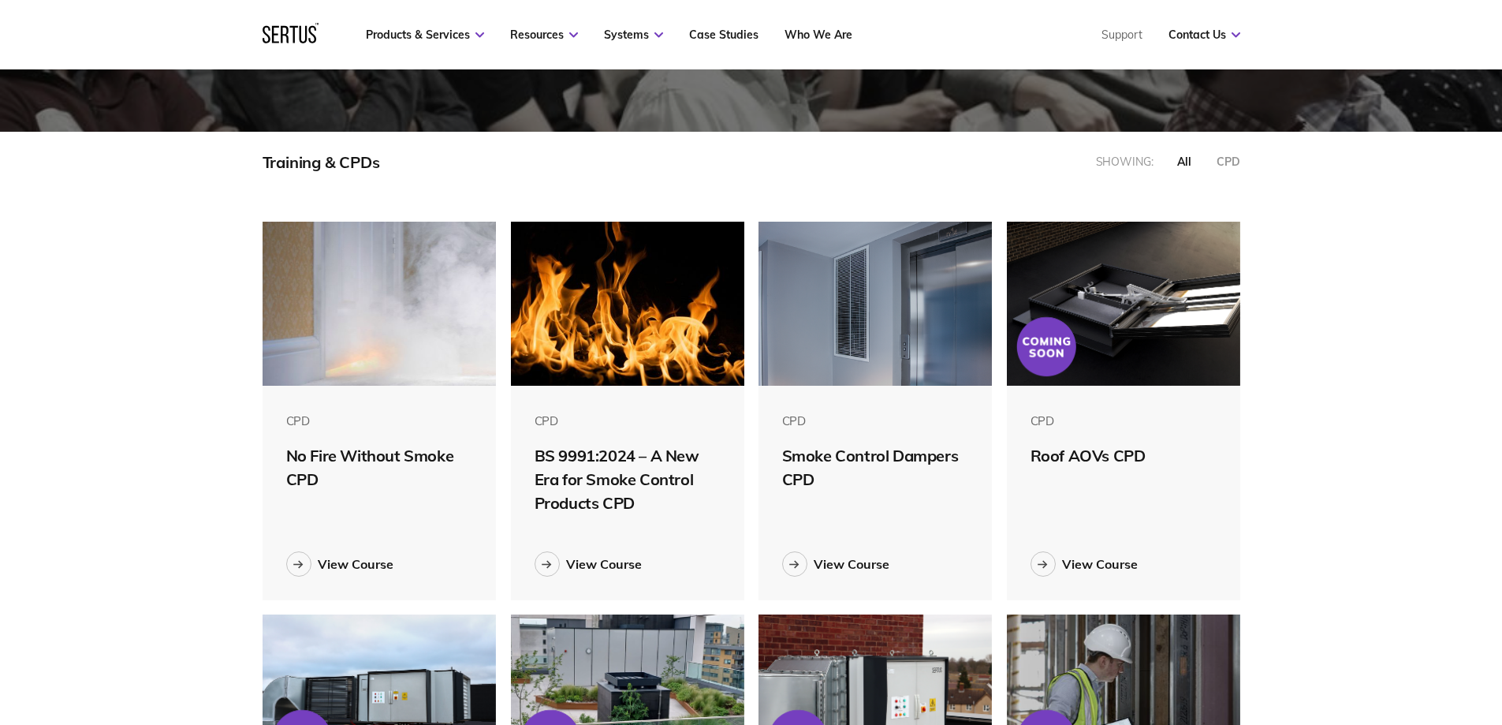
scroll to position [796, 1002]
click at [1036, 570] on div at bounding box center [1043, 563] width 25 height 25
click at [795, 569] on div at bounding box center [794, 563] width 25 height 25
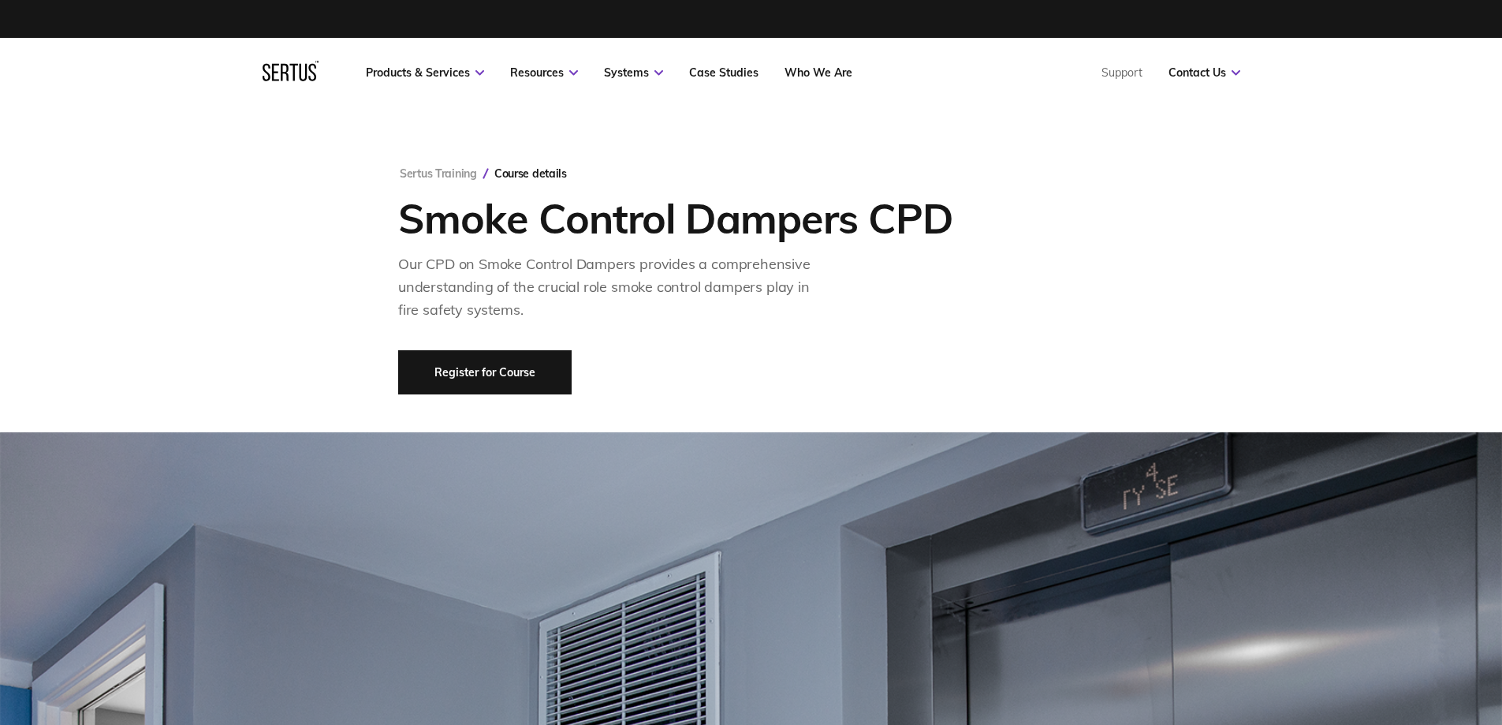
click at [504, 384] on link "Register for Course" at bounding box center [485, 372] width 174 height 44
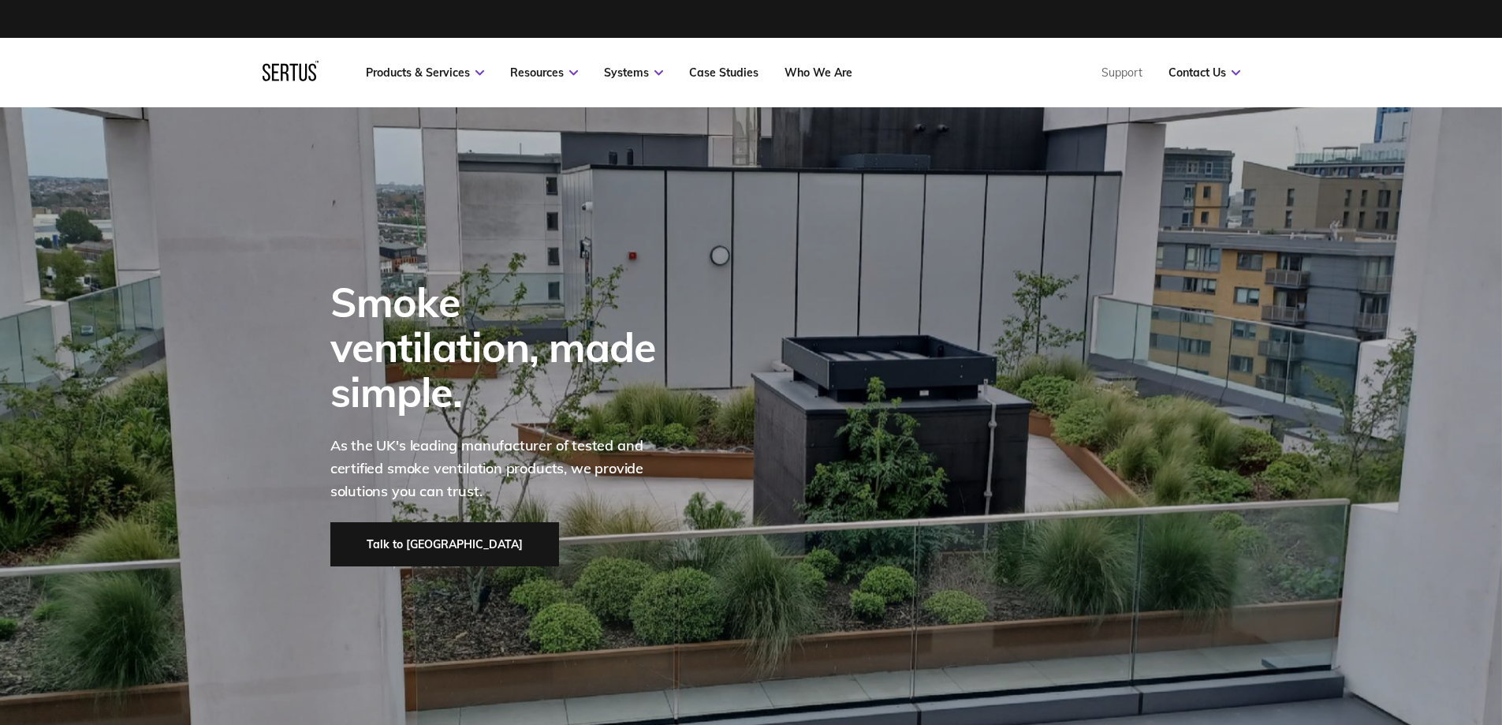
click at [399, 527] on link "Talk to [GEOGRAPHIC_DATA]" at bounding box center [444, 544] width 229 height 44
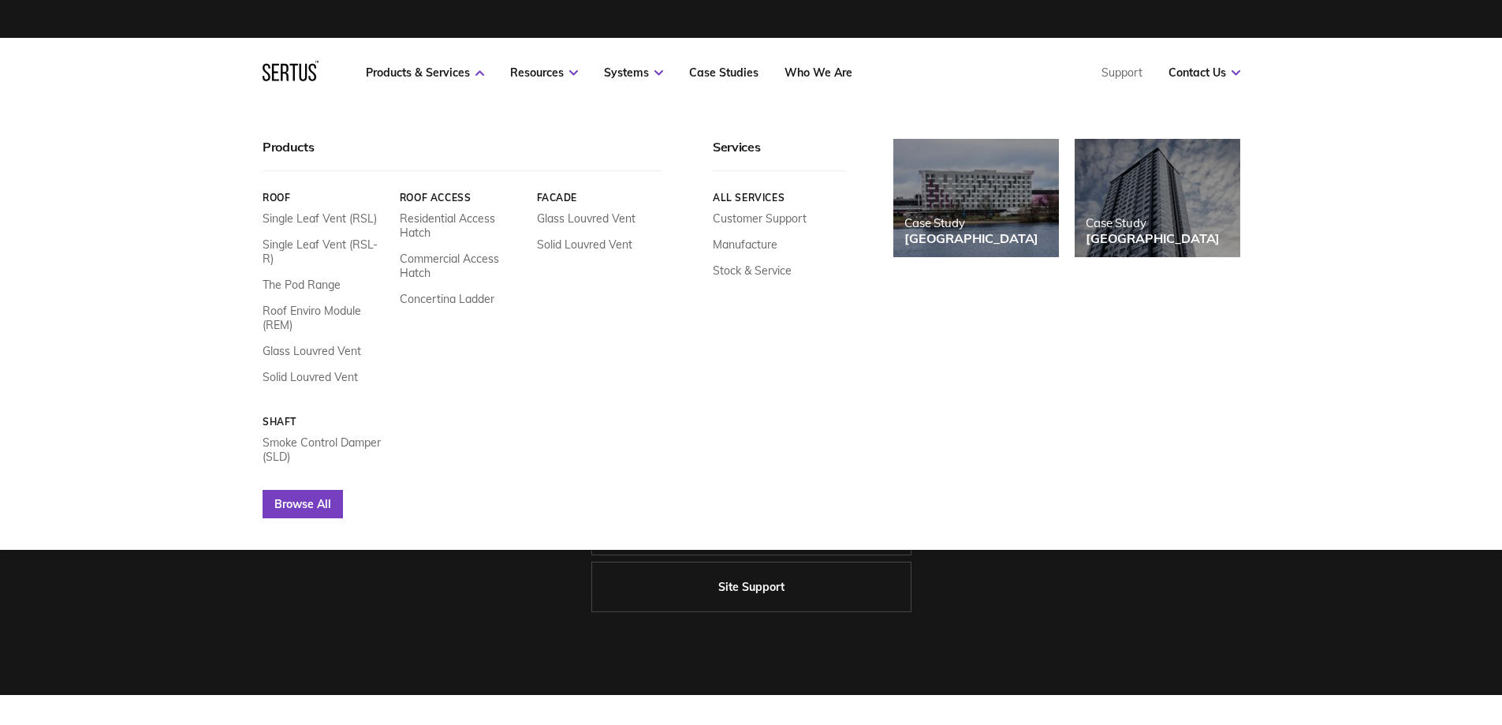
click at [325, 493] on link "Browse All" at bounding box center [303, 504] width 80 height 28
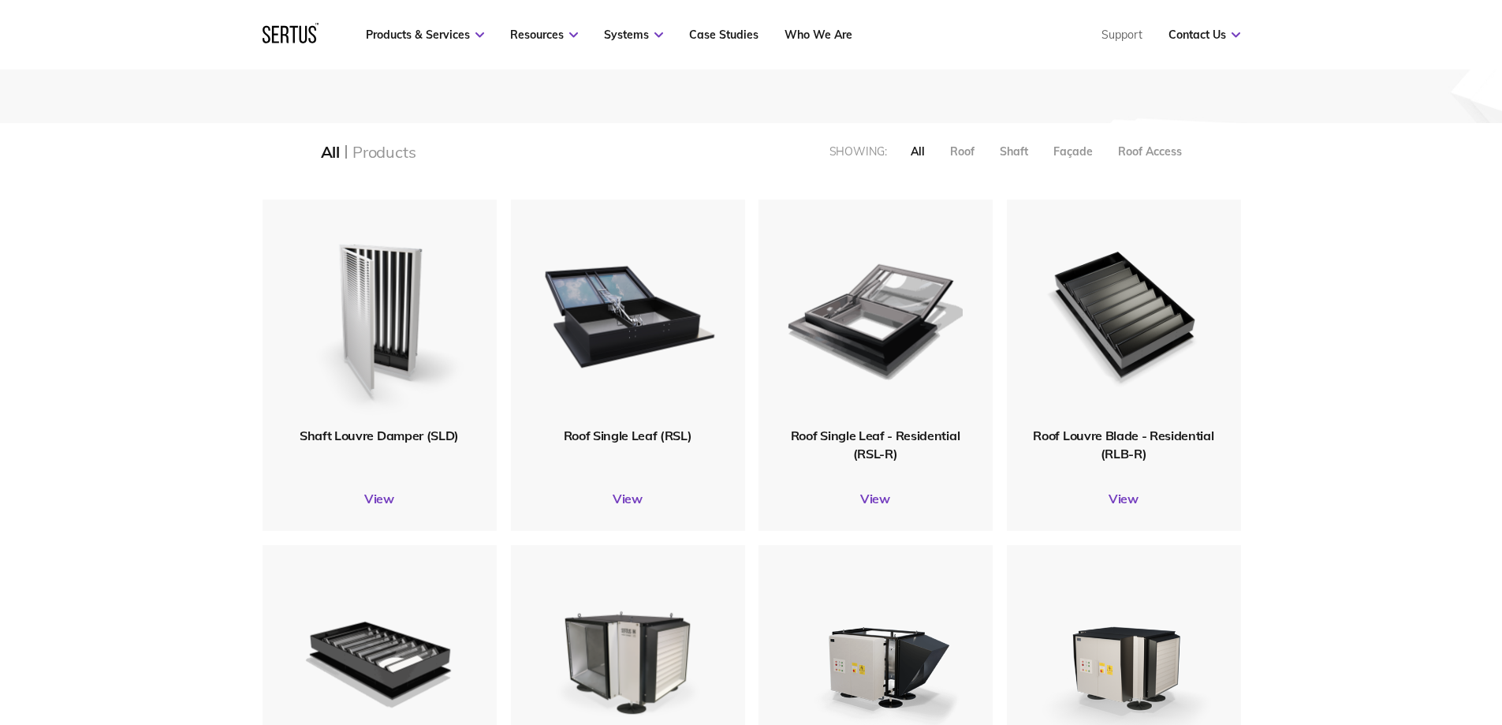
scroll to position [158, 0]
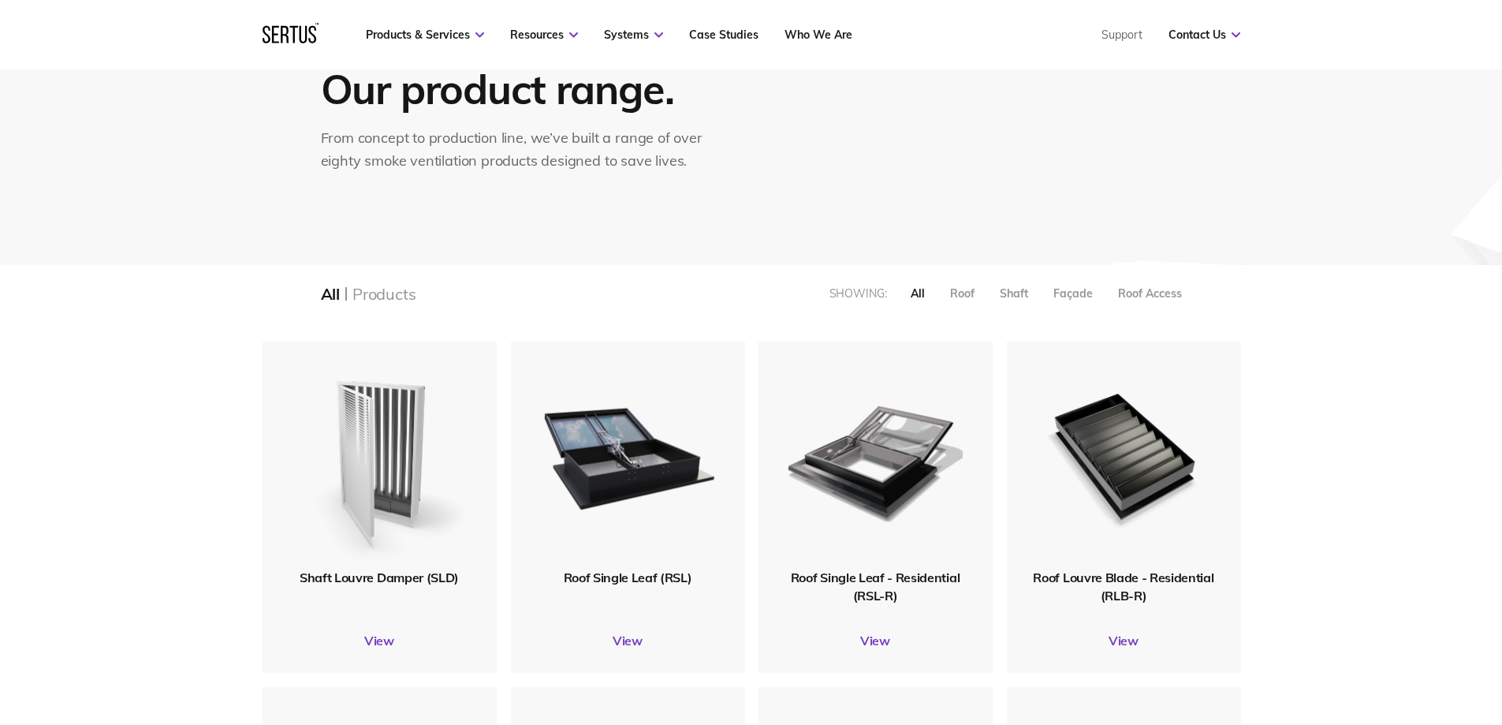
click at [397, 462] on img at bounding box center [379, 455] width 188 height 232
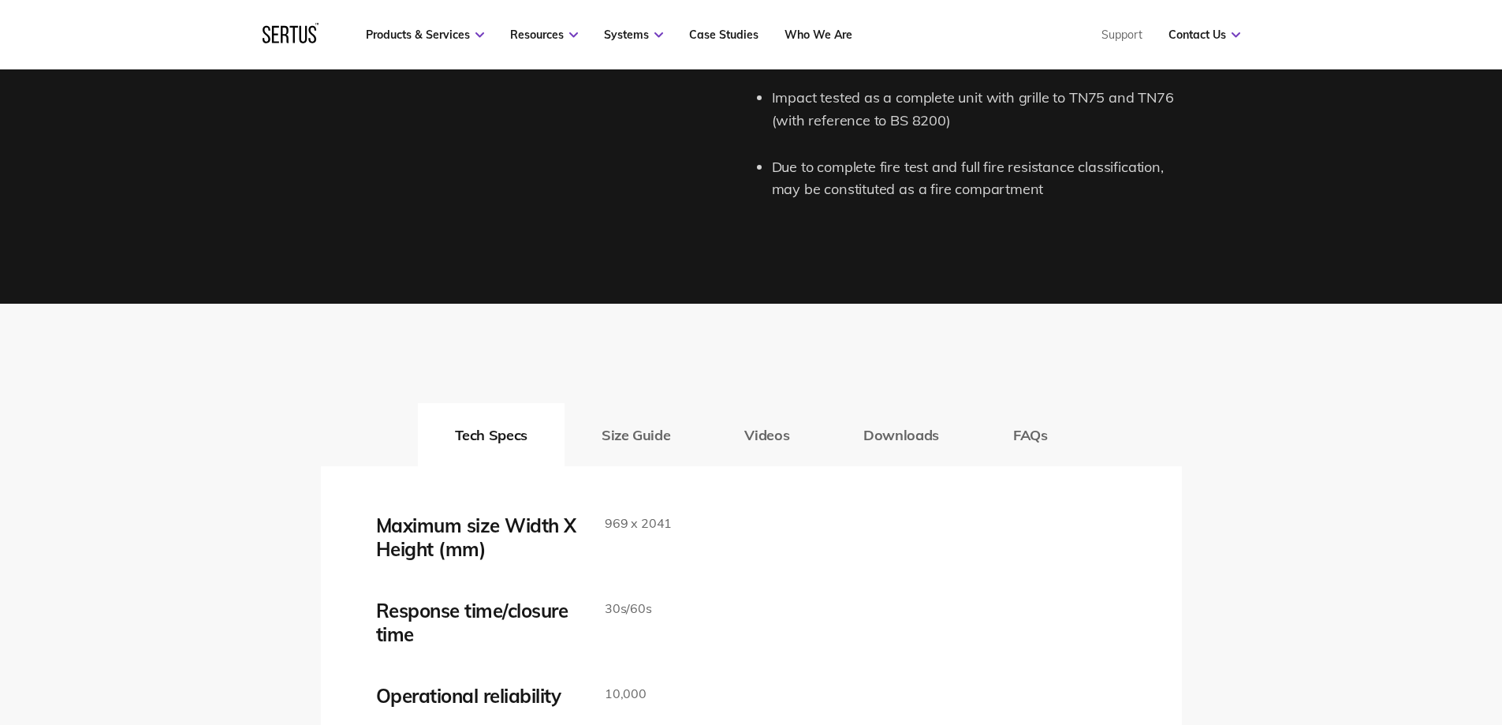
scroll to position [2524, 0]
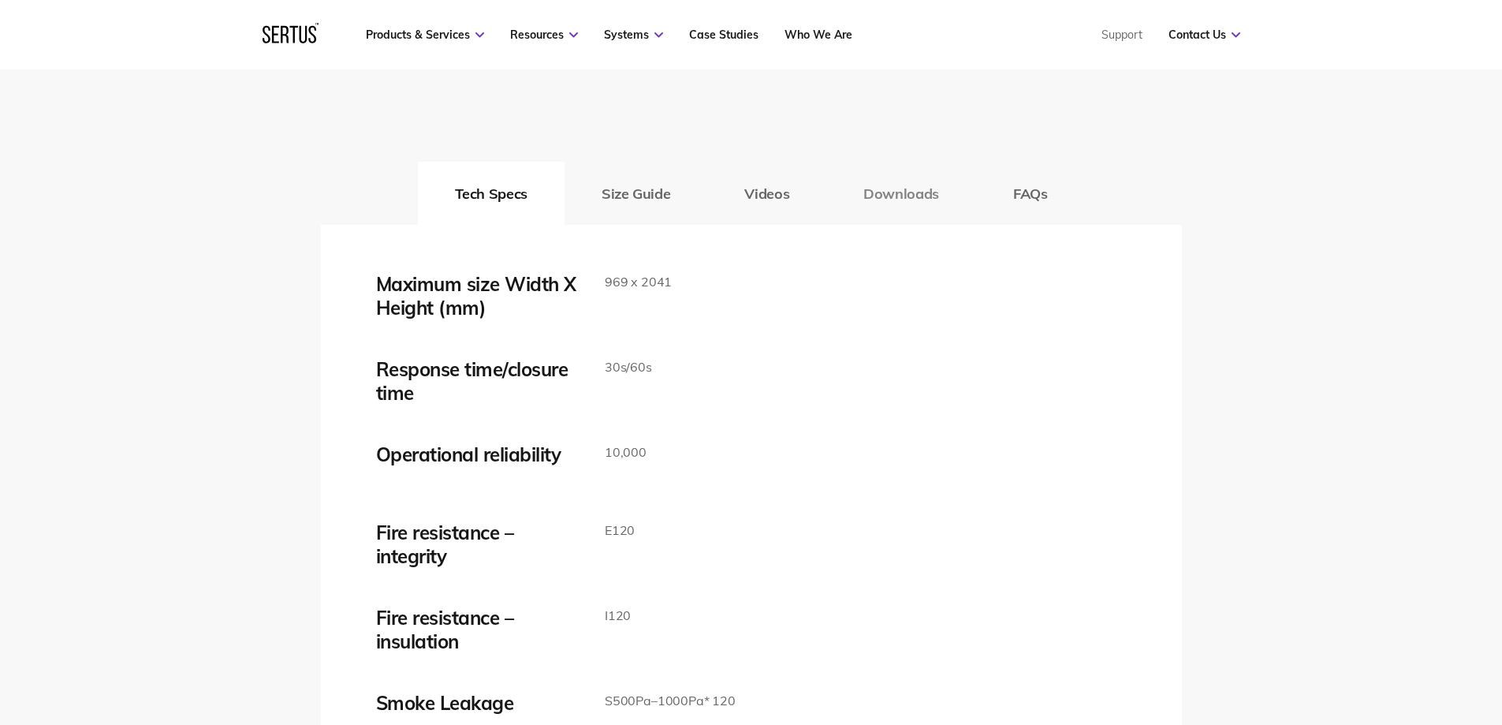
click at [862, 190] on button "Downloads" at bounding box center [902, 193] width 150 height 63
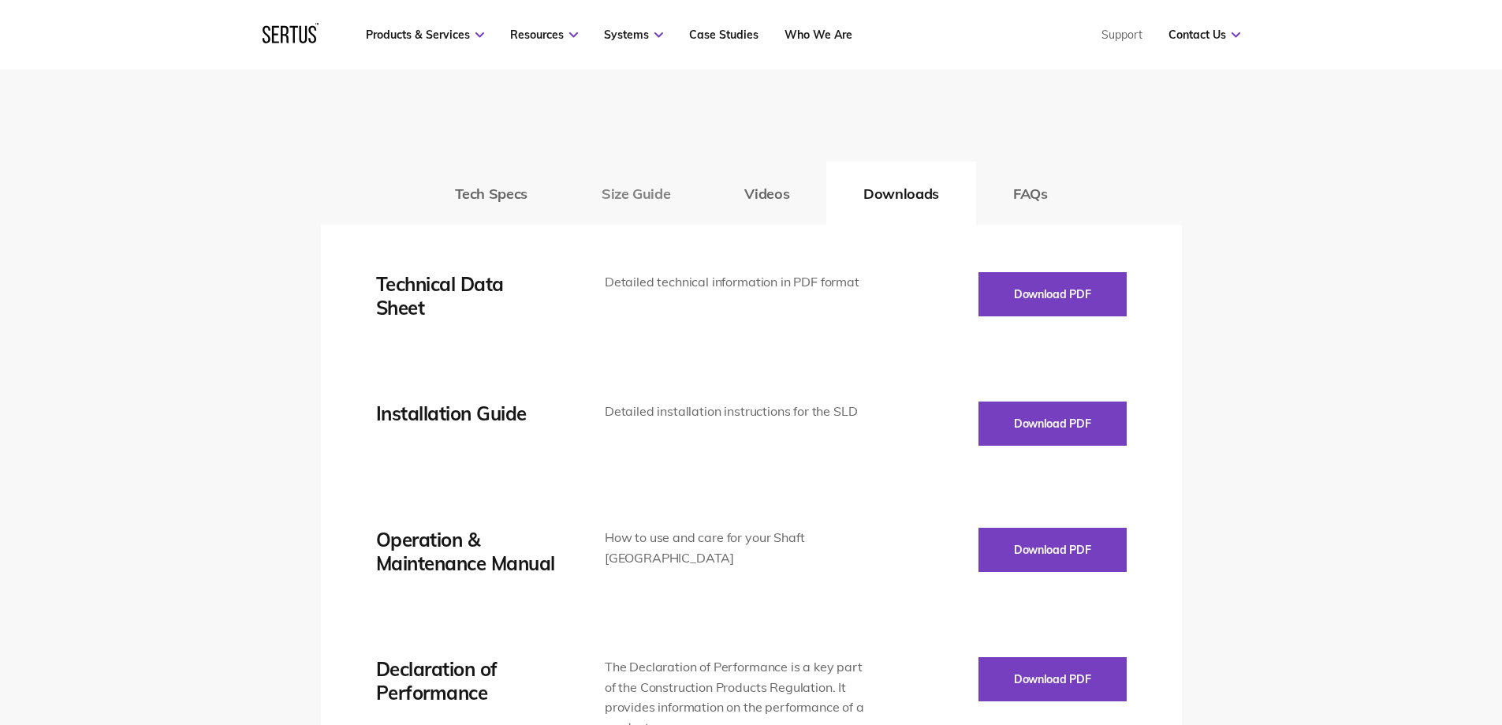
click at [637, 196] on button "Size Guide" at bounding box center [636, 193] width 143 height 63
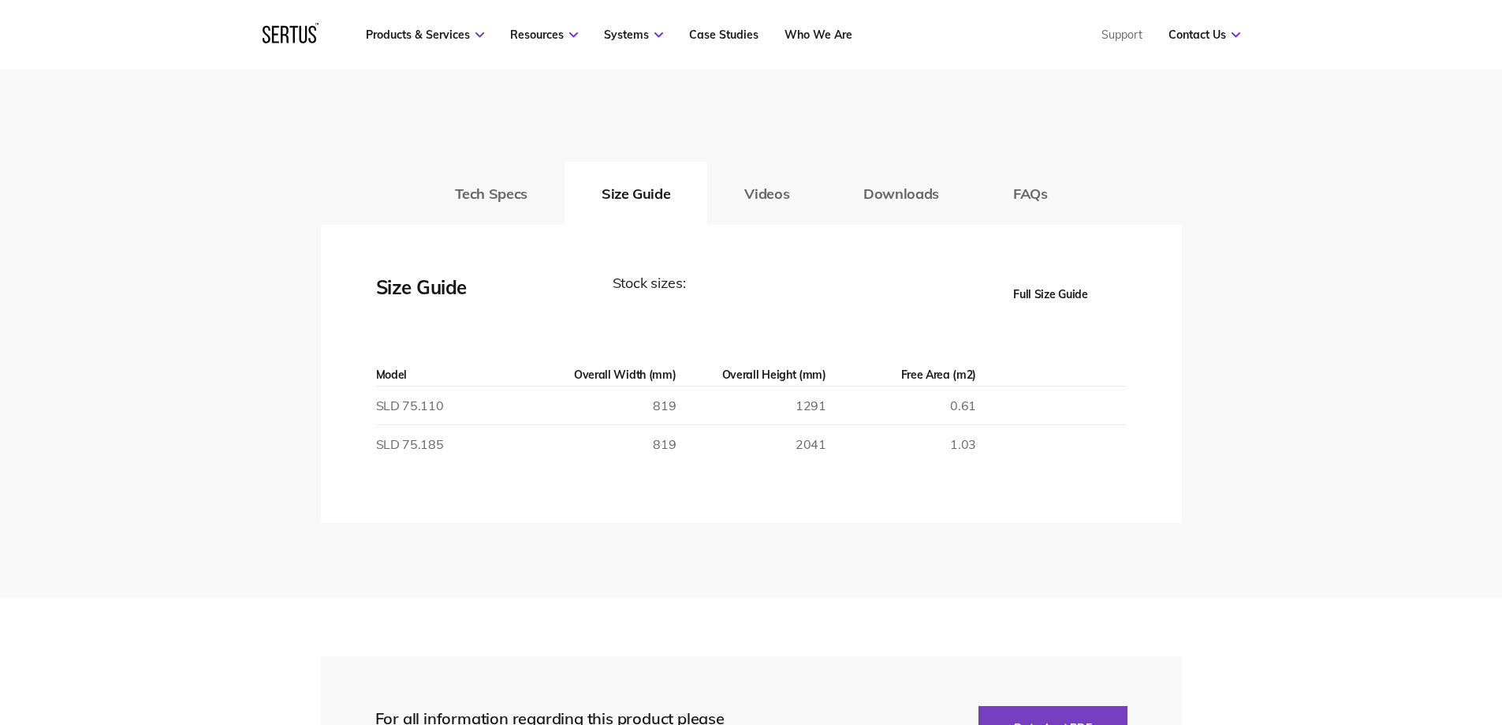
click at [1061, 294] on button "Full Size Guide" at bounding box center [1051, 294] width 151 height 44
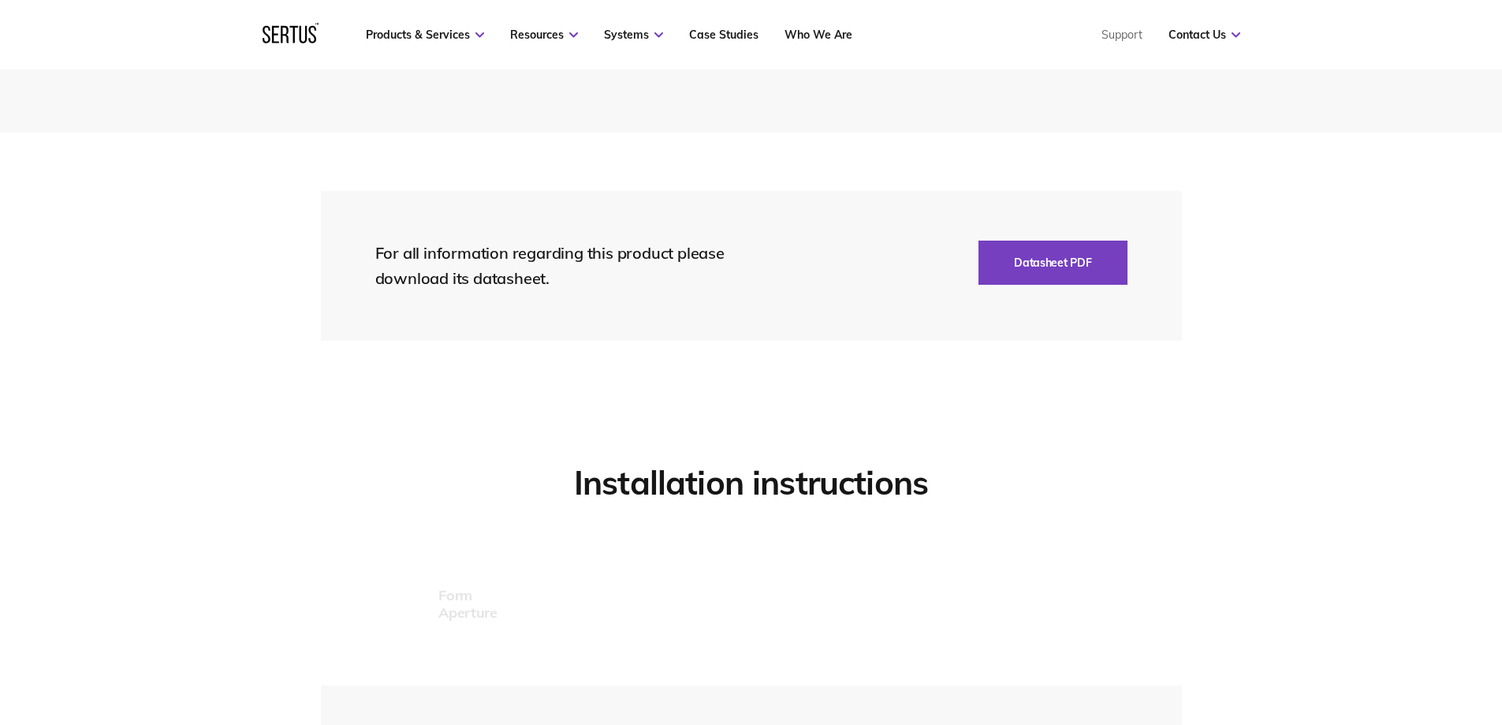
scroll to position [2997, 0]
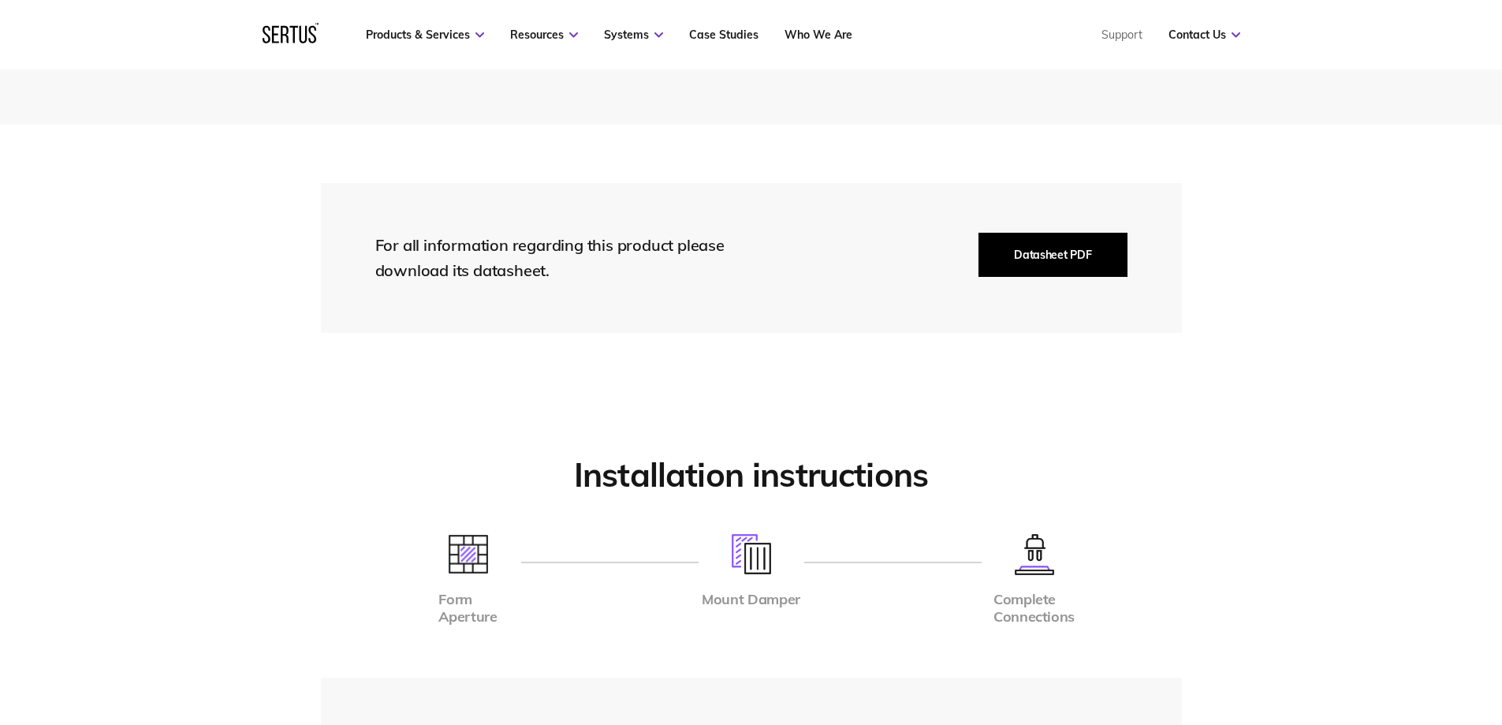
click at [1043, 254] on button "Datasheet PDF" at bounding box center [1053, 255] width 148 height 44
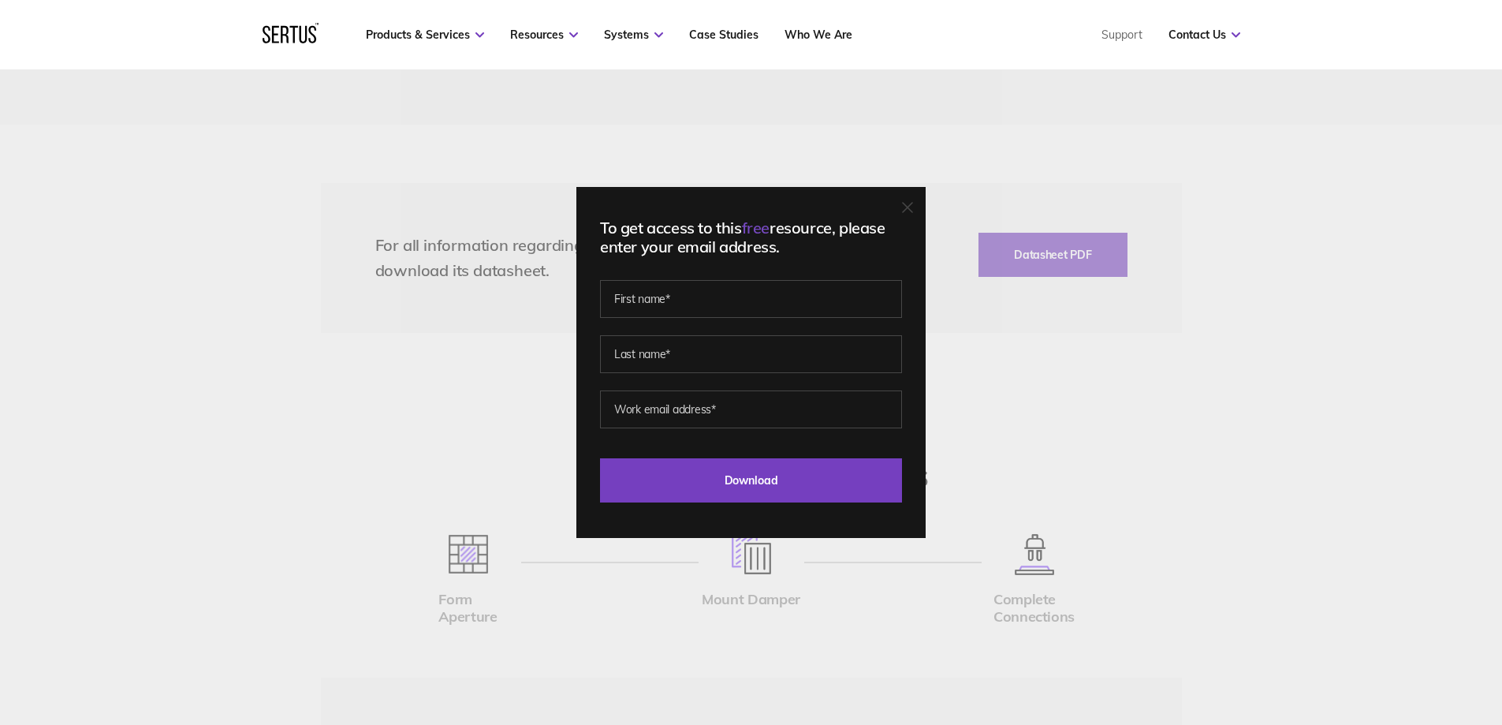
click at [913, 205] on icon at bounding box center [907, 207] width 11 height 11
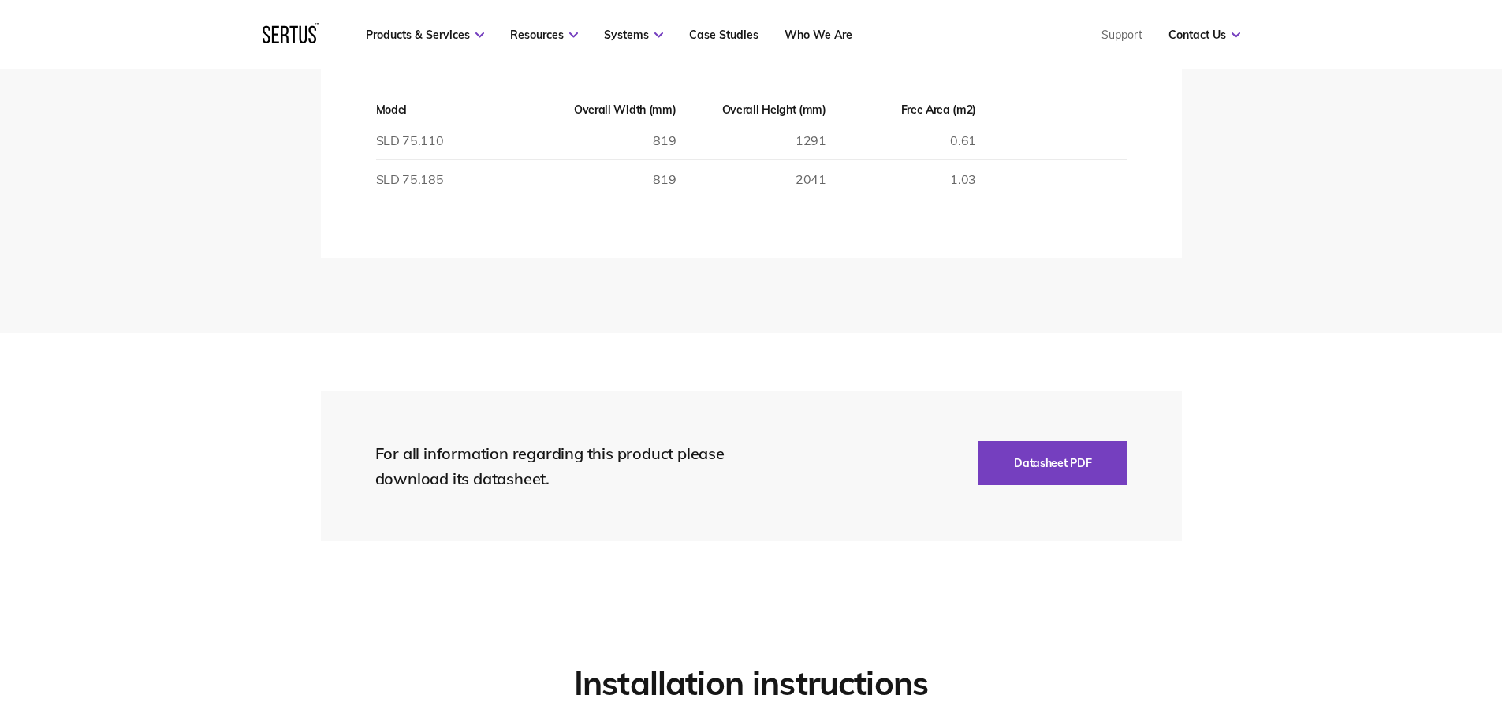
scroll to position [2445, 0]
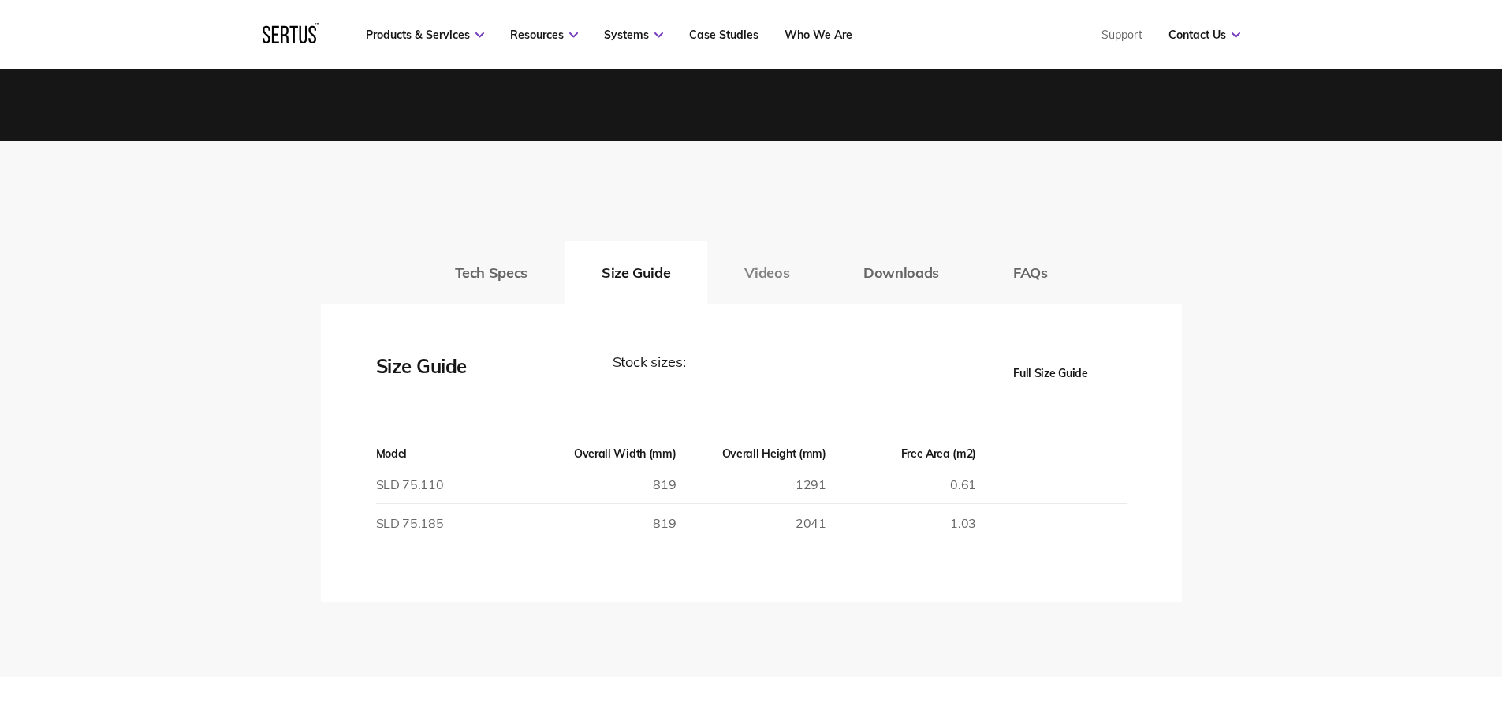
click at [753, 271] on button "Videos" at bounding box center [766, 272] width 119 height 63
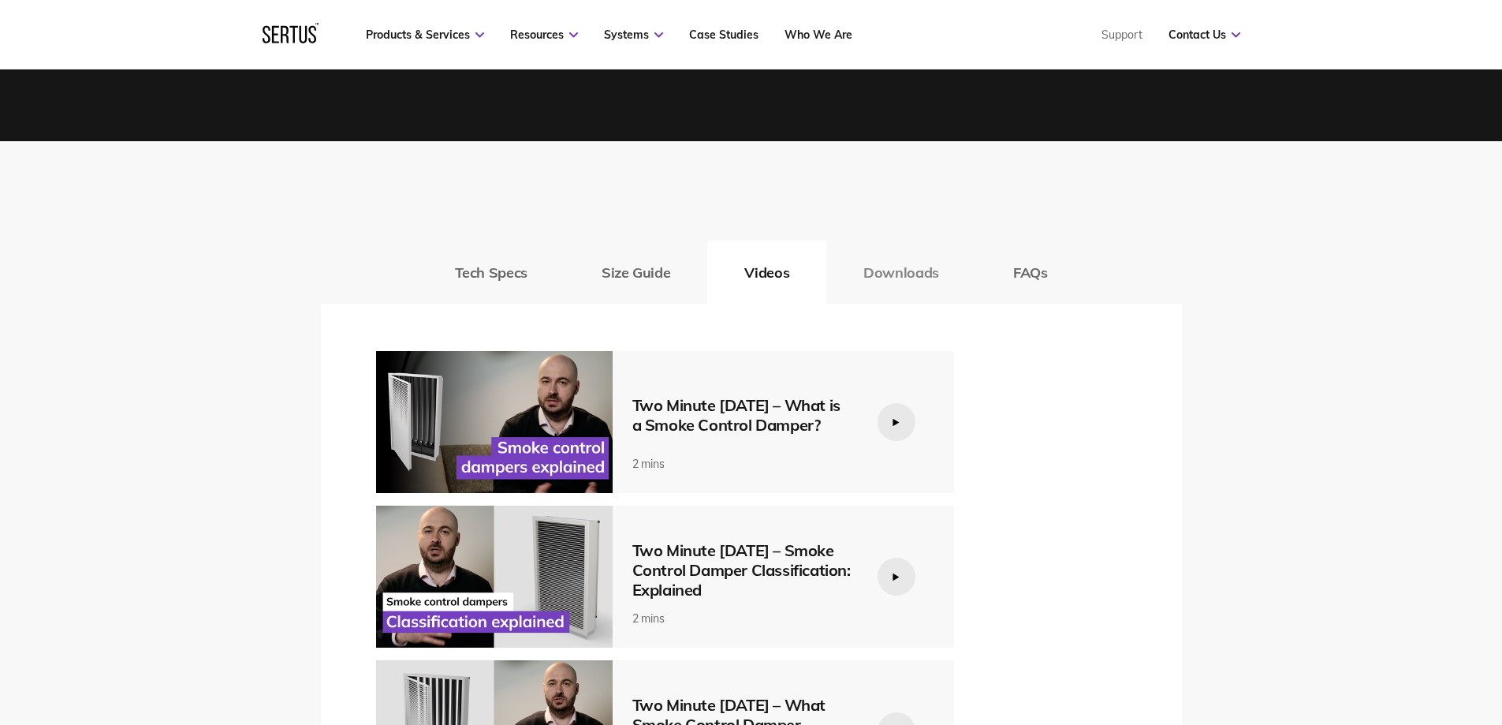
click at [899, 275] on button "Downloads" at bounding box center [902, 272] width 150 height 63
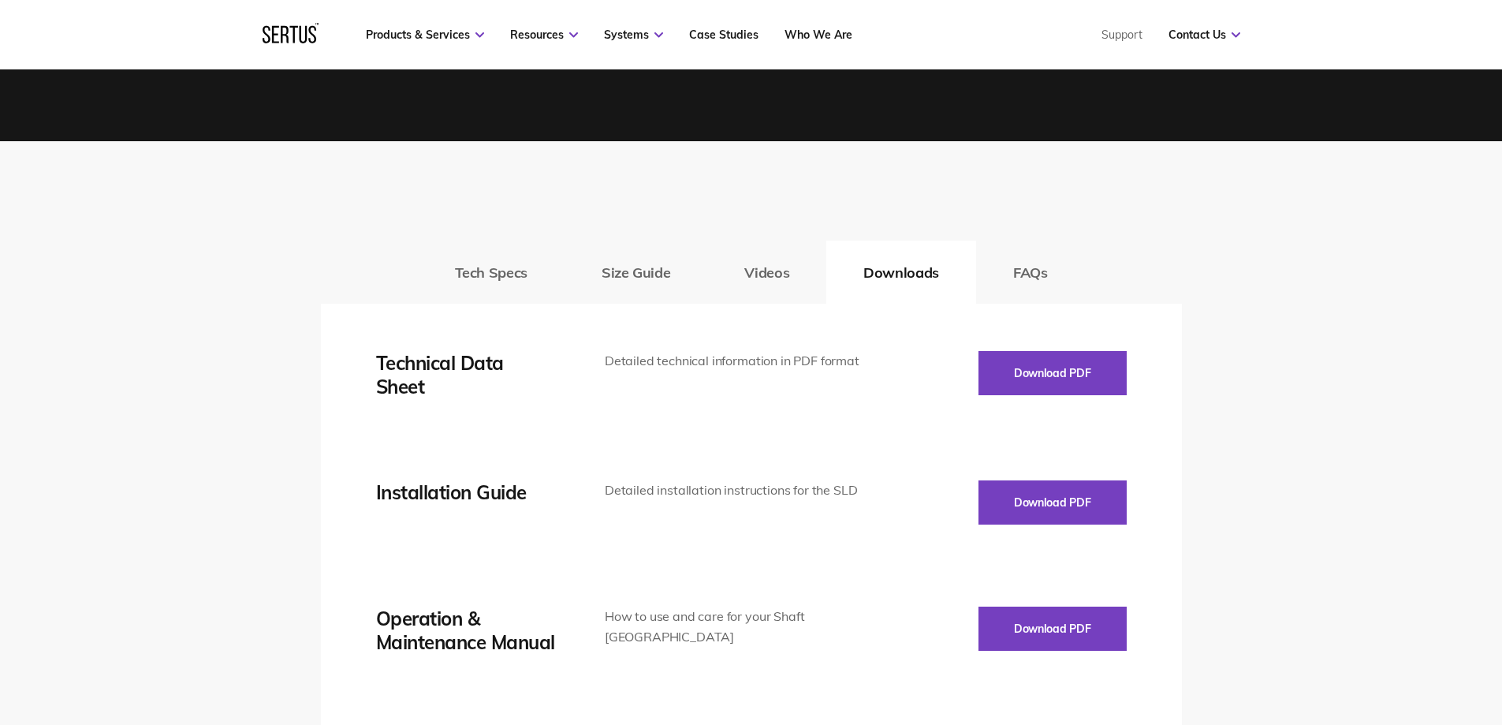
click at [813, 366] on div "Detailed technical information in PDF format" at bounding box center [735, 361] width 261 height 21
click at [850, 364] on div "Detailed technical information in PDF format" at bounding box center [735, 361] width 261 height 21
click at [1025, 368] on button "Download PDF" at bounding box center [1053, 373] width 148 height 44
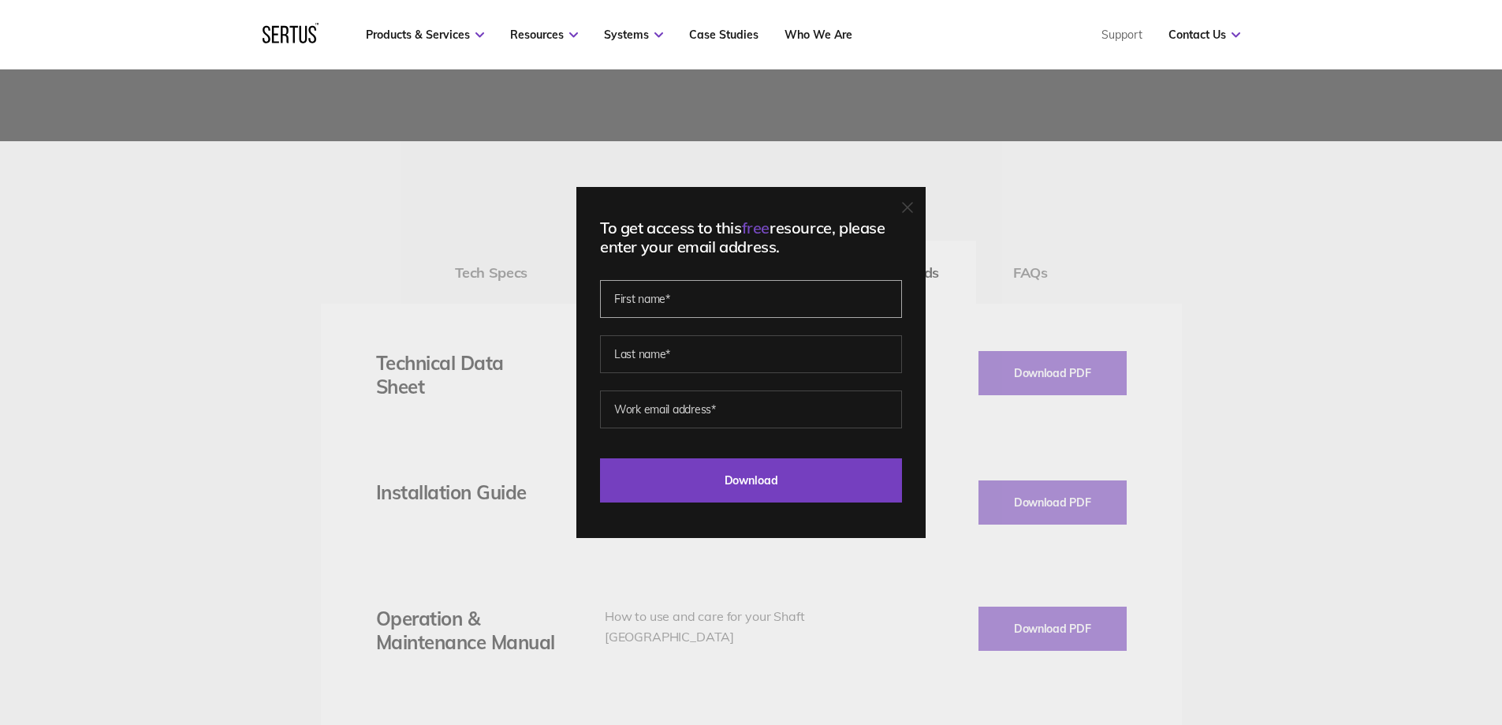
click at [639, 302] on input "text" at bounding box center [751, 299] width 302 height 38
type input "Maciej"
click at [645, 351] on input "text" at bounding box center [751, 354] width 302 height 38
type input "Zalewski"
click at [638, 411] on input "email" at bounding box center [751, 409] width 302 height 38
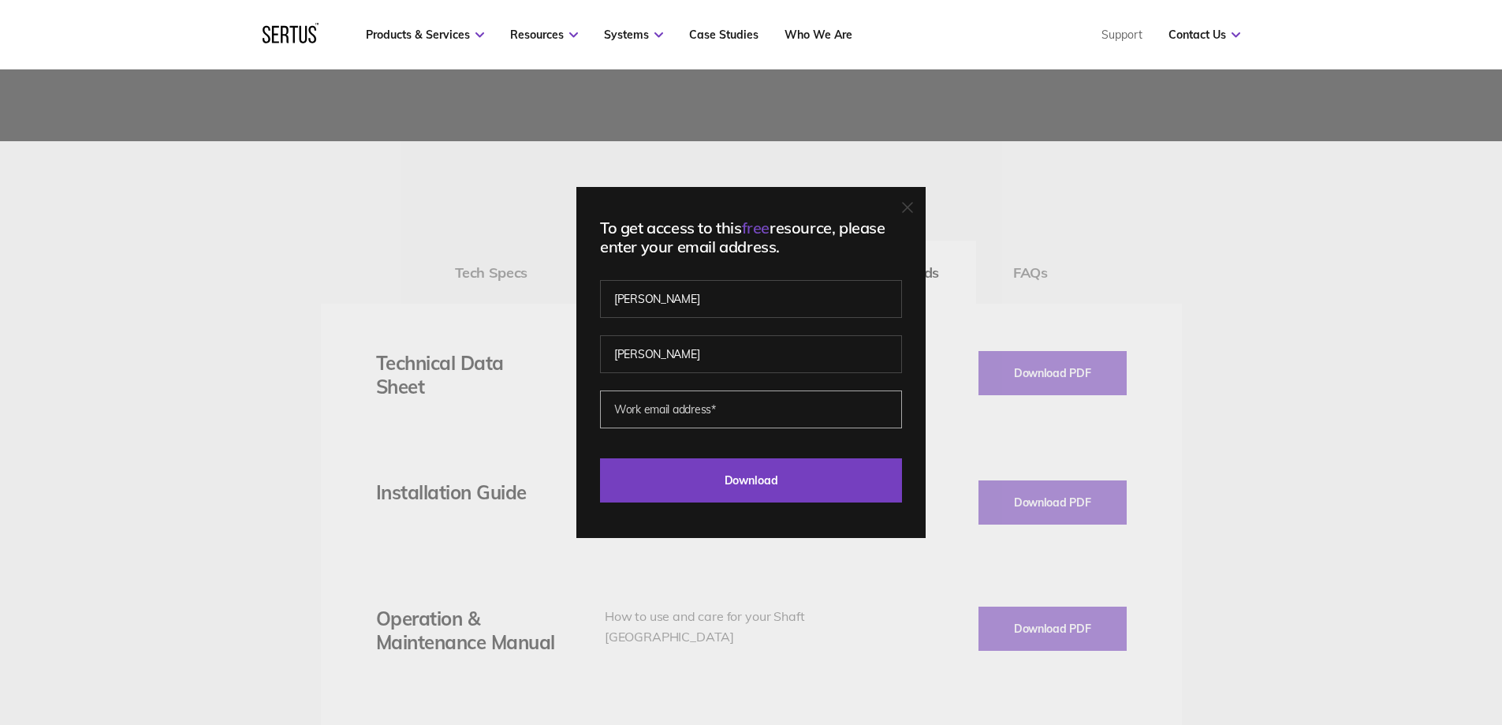
type input "maciej.zalewski@asmeng.co.uk"
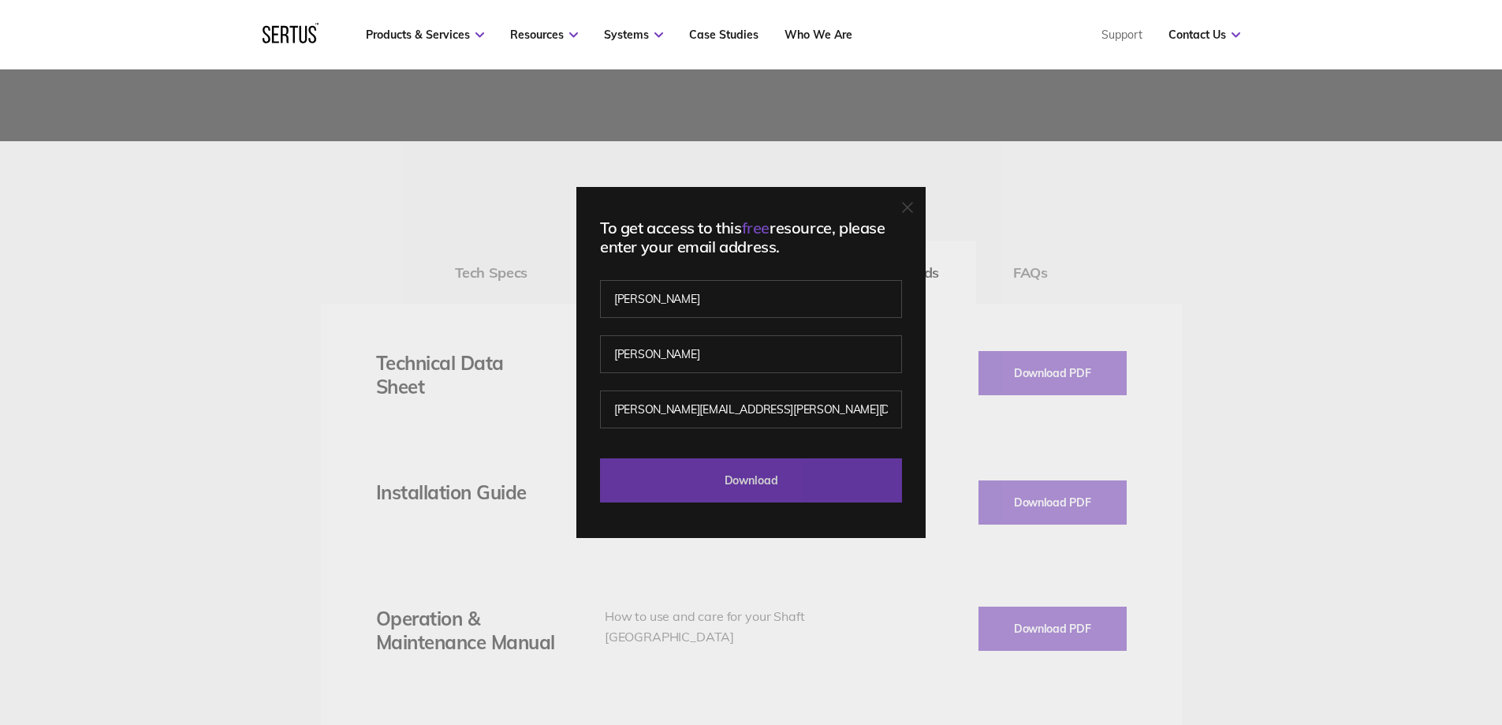
click at [749, 478] on input "Download" at bounding box center [751, 480] width 302 height 44
